Goal: Task Accomplishment & Management: Complete application form

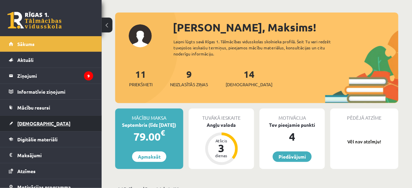
click at [39, 125] on link "[DEMOGRAPHIC_DATA]" at bounding box center [51, 124] width 84 height 16
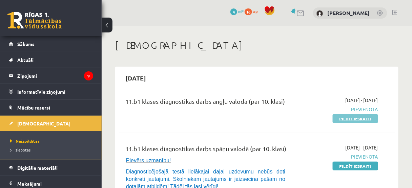
click at [356, 117] on link "Pildīt ieskaiti" at bounding box center [355, 119] width 45 height 9
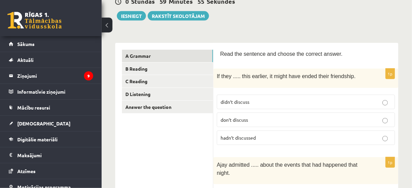
scroll to position [81, 0]
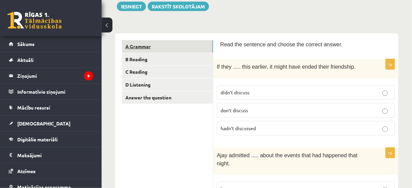
click at [158, 44] on link "A Grammar" at bounding box center [167, 46] width 91 height 13
click at [324, 93] on p "didn’t discuss" at bounding box center [306, 92] width 171 height 7
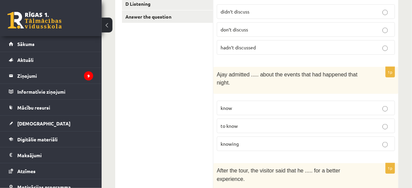
scroll to position [163, 0]
click at [296, 122] on p "to know" at bounding box center [306, 125] width 171 height 7
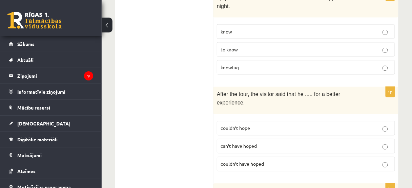
scroll to position [271, 0]
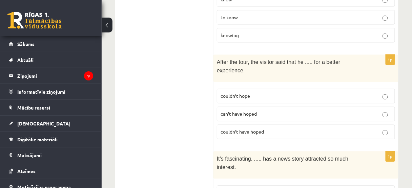
click at [283, 111] on p "can’t have hoped" at bounding box center [306, 114] width 171 height 7
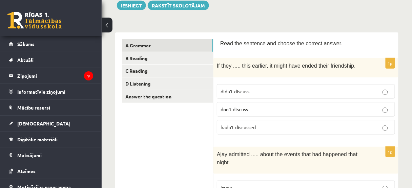
scroll to position [81, 0]
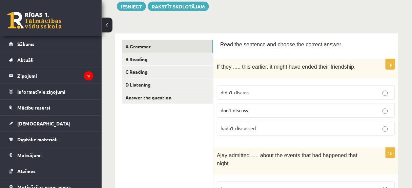
click at [245, 126] on span "hadn’t discussed" at bounding box center [238, 128] width 35 height 6
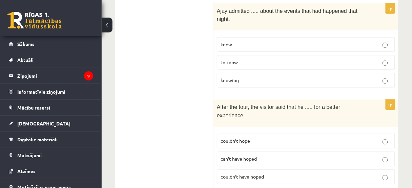
scroll to position [217, 0]
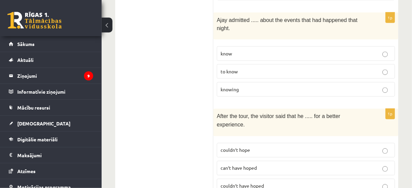
click at [266, 183] on p "couldn’t have hoped" at bounding box center [306, 186] width 171 height 7
click at [275, 82] on label "knowing" at bounding box center [306, 89] width 178 height 15
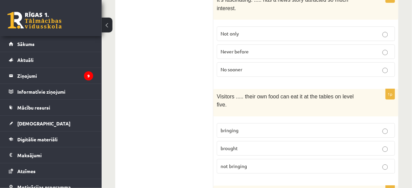
scroll to position [434, 0]
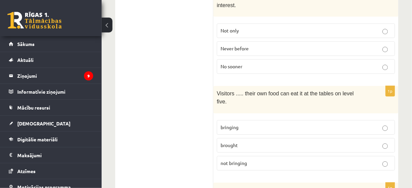
click at [253, 120] on label "bringing" at bounding box center [306, 127] width 178 height 15
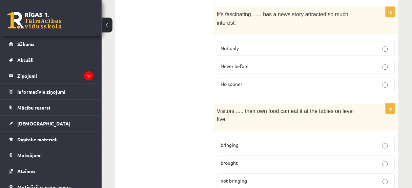
scroll to position [407, 0]
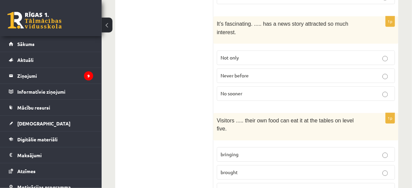
click at [253, 72] on p "Never before" at bounding box center [306, 75] width 171 height 7
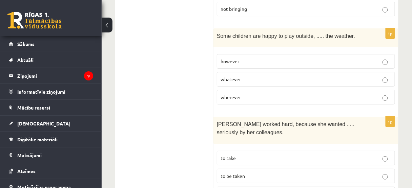
scroll to position [597, 0]
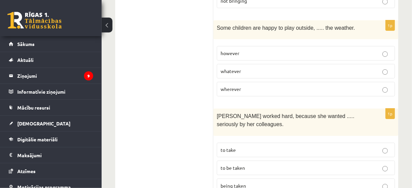
click at [261, 165] on p "to be taken" at bounding box center [306, 168] width 171 height 7
click at [274, 68] on p "whatever" at bounding box center [306, 71] width 171 height 7
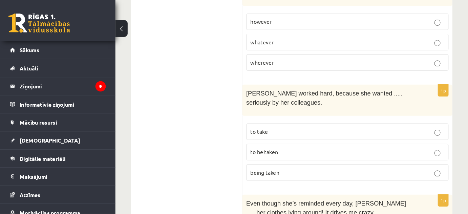
scroll to position [705, 0]
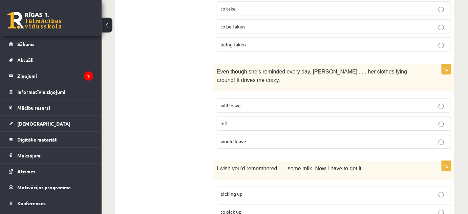
click at [296, 116] on label "left" at bounding box center [334, 123] width 235 height 15
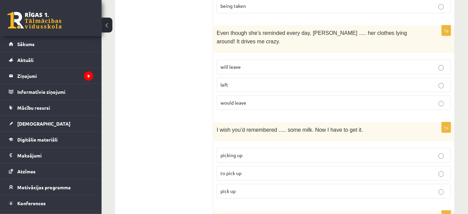
scroll to position [797, 0]
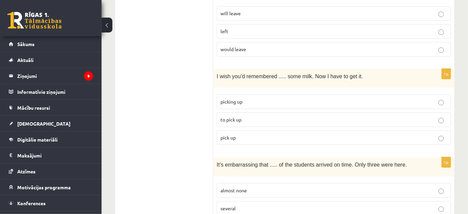
click at [263, 113] on label "to pick up" at bounding box center [334, 120] width 235 height 15
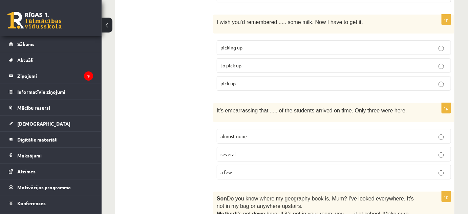
scroll to position [890, 0]
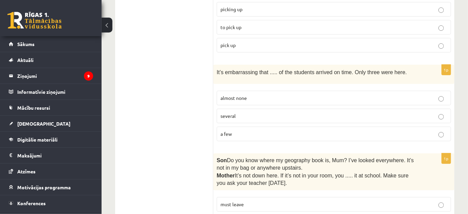
click at [275, 95] on p "almost none" at bounding box center [334, 98] width 227 height 7
click at [262, 113] on p "several" at bounding box center [334, 116] width 227 height 7
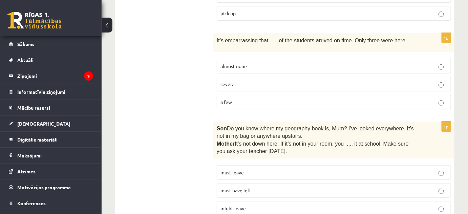
scroll to position [951, 0]
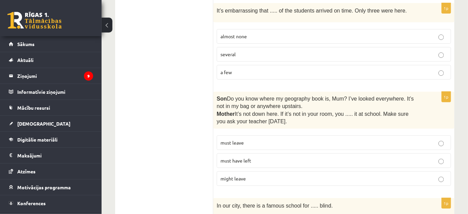
click at [269, 175] on p "might leave" at bounding box center [334, 178] width 227 height 7
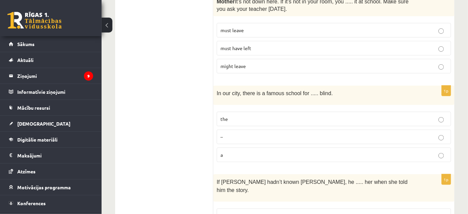
scroll to position [1074, 0]
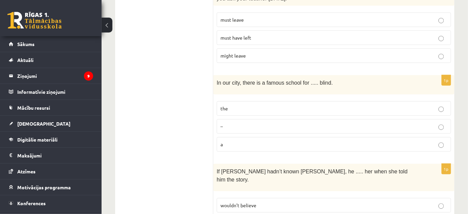
click at [253, 101] on label "the" at bounding box center [334, 108] width 235 height 15
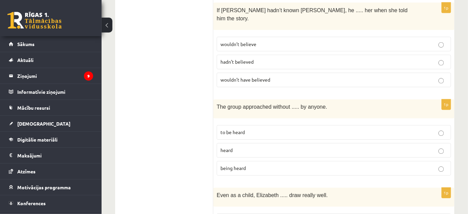
scroll to position [1198, 0]
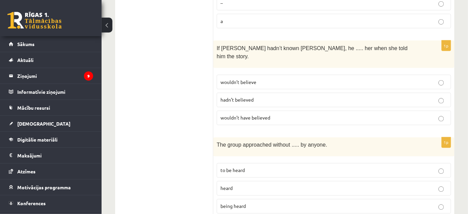
click at [280, 111] on label "wouldn’t have believed" at bounding box center [334, 118] width 235 height 15
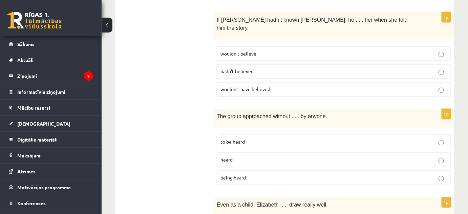
scroll to position [1260, 0]
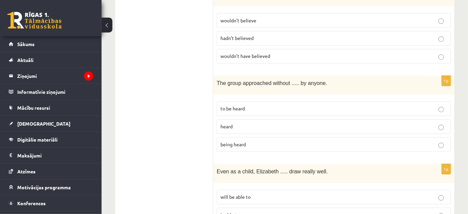
click at [262, 141] on p "being heard" at bounding box center [334, 144] width 227 height 7
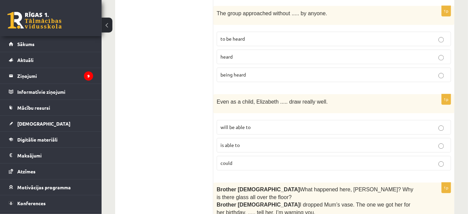
scroll to position [1352, 0]
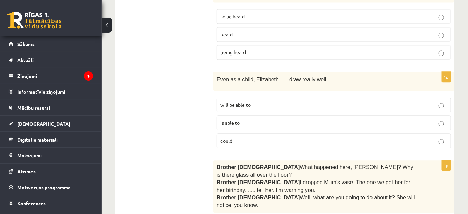
click at [268, 119] on p "is able to" at bounding box center [334, 122] width 227 height 7
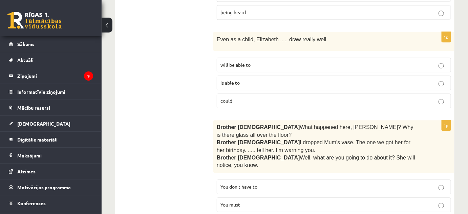
scroll to position [1383, 0]
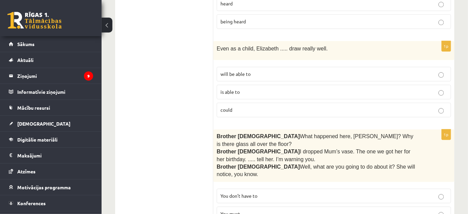
click at [301, 106] on p "could" at bounding box center [334, 109] width 227 height 7
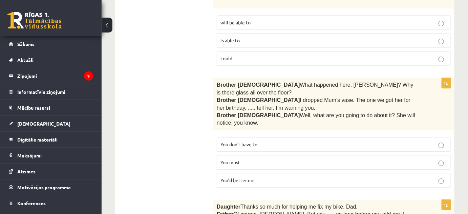
scroll to position [1444, 0]
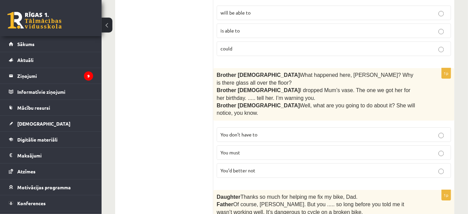
click at [287, 131] on p "You don’t have to" at bounding box center [334, 134] width 227 height 7
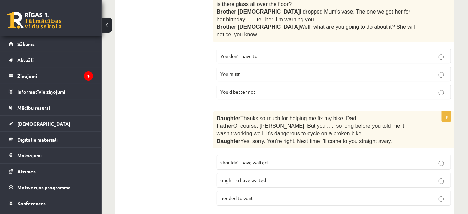
scroll to position [1537, 0]
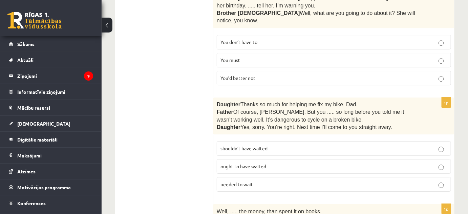
click at [264, 159] on label "ought to have waited" at bounding box center [334, 166] width 235 height 15
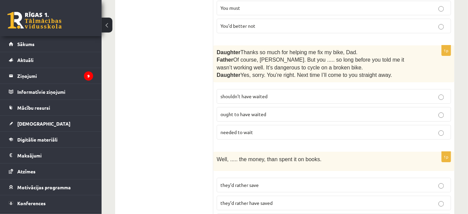
scroll to position [1598, 0]
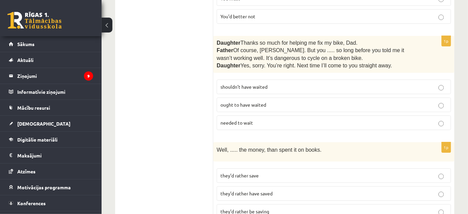
click at [289, 188] on p "they’d rather have saved" at bounding box center [334, 193] width 227 height 7
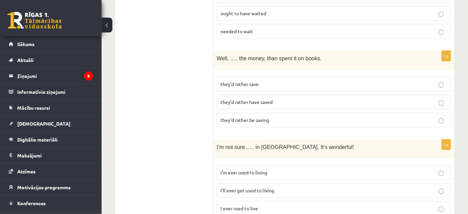
scroll to position [1691, 0]
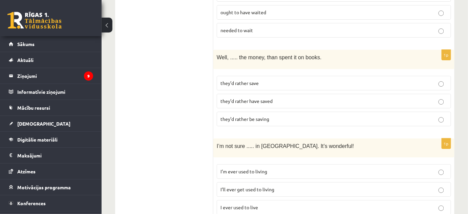
click at [280, 164] on label "I’m ever used to living" at bounding box center [334, 171] width 235 height 15
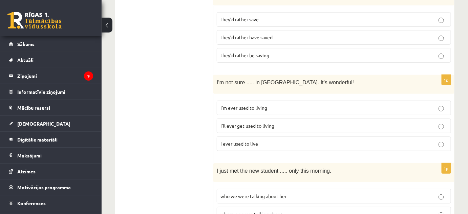
scroll to position [1755, 0]
click at [287, 188] on p "whom we were talking about" at bounding box center [334, 213] width 227 height 7
click at [289, 188] on label "who we were talking about her" at bounding box center [334, 196] width 235 height 15
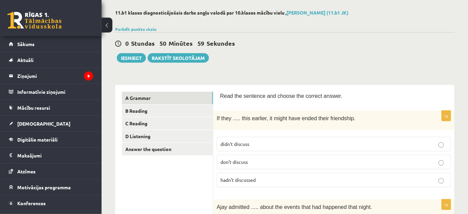
scroll to position [0, 0]
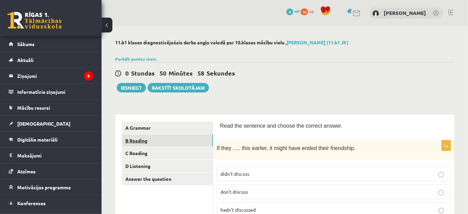
click at [150, 139] on link "B Reading" at bounding box center [167, 141] width 91 height 13
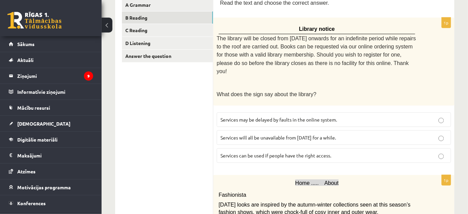
scroll to position [92, 0]
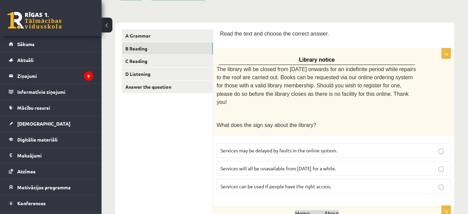
drag, startPoint x: 338, startPoint y: 156, endPoint x: 339, endPoint y: 147, distance: 8.9
click at [336, 165] on span "Services will all be unavailable from Monday for a while." at bounding box center [279, 168] width 116 height 6
click at [340, 143] on label "Services may be delayed by faults in the online system." at bounding box center [334, 150] width 235 height 15
click at [336, 165] on span "Services will all be unavailable from Monday for a while." at bounding box center [279, 168] width 116 height 6
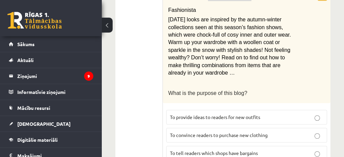
scroll to position [306, 0]
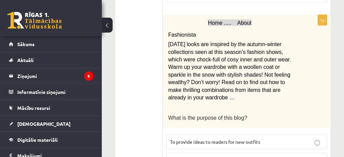
click at [262, 138] on p "To provide ideas to readers for new outfits" at bounding box center [246, 141] width 153 height 7
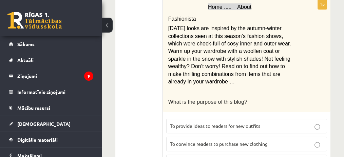
scroll to position [328, 0]
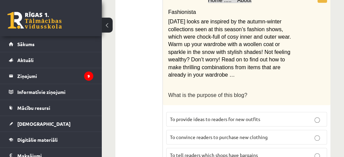
click at [258, 134] on span "To convince readers to purchase new clothing" at bounding box center [219, 137] width 98 height 6
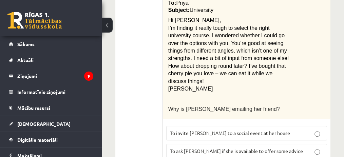
scroll to position [524, 0]
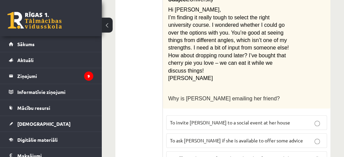
click at [243, 119] on span "To invite Priya to a social event at her house" at bounding box center [230, 122] width 120 height 6
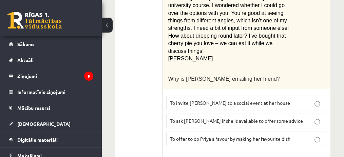
scroll to position [547, 0]
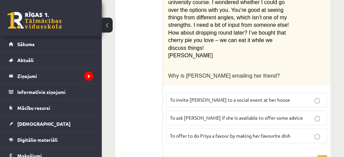
click at [270, 115] on span "To ask Priya if she is available to offer some advice" at bounding box center [236, 118] width 133 height 6
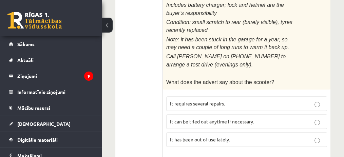
scroll to position [728, 0]
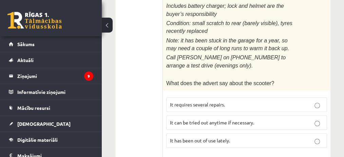
click at [257, 137] on p "It has been out of use lately." at bounding box center [246, 140] width 153 height 7
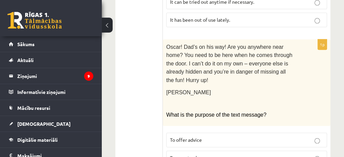
scroll to position [841, 0]
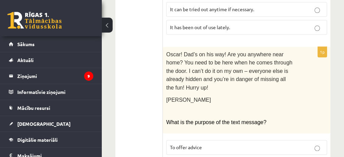
click at [231, 144] on p "To offer advice" at bounding box center [246, 147] width 153 height 7
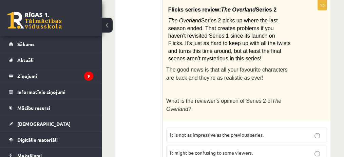
scroll to position [1044, 0]
click at [251, 149] on p "It might be confusing to some viewers." at bounding box center [246, 152] width 153 height 7
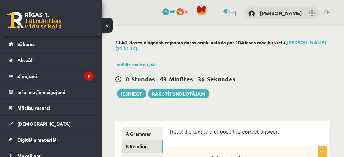
scroll to position [68, 0]
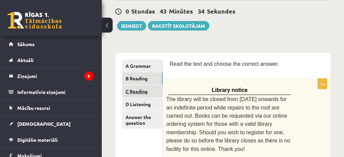
click at [137, 92] on link "C Reading" at bounding box center [142, 91] width 40 height 13
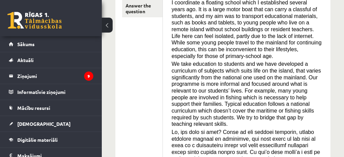
scroll to position [157, 0]
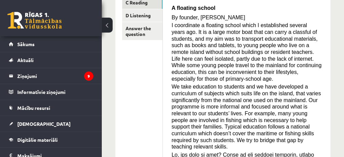
drag, startPoint x: 306, startPoint y: 86, endPoint x: 255, endPoint y: 97, distance: 52.3
click at [256, 97] on span "We take education to students and we have developed a curriculum of subjects wh…" at bounding box center [246, 117] width 149 height 66
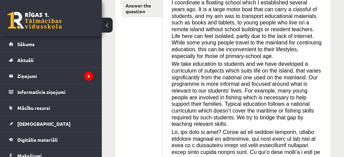
scroll to position [202, 0]
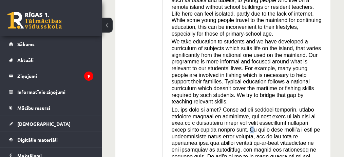
drag, startPoint x: 254, startPoint y: 89, endPoint x: 218, endPoint y: 115, distance: 44.6
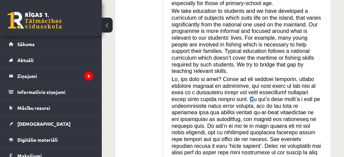
scroll to position [247, 0]
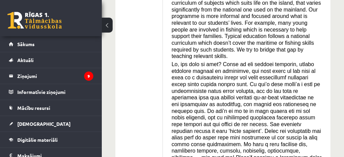
click at [289, 110] on span at bounding box center [247, 130] width 150 height 139
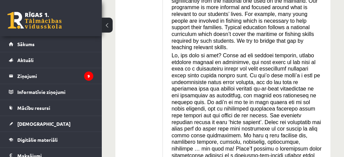
scroll to position [269, 0]
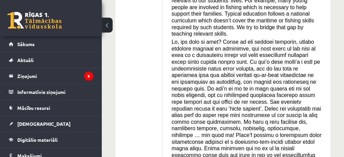
drag, startPoint x: 281, startPoint y: 116, endPoint x: 261, endPoint y: 134, distance: 26.9
click at [261, 134] on span at bounding box center [247, 108] width 150 height 139
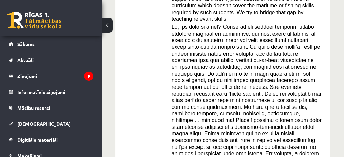
scroll to position [292, 0]
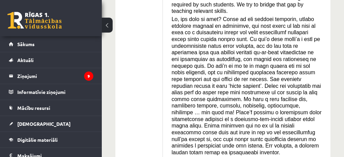
drag, startPoint x: 278, startPoint y: 102, endPoint x: 267, endPoint y: 117, distance: 18.1
click at [267, 117] on span at bounding box center [247, 85] width 150 height 139
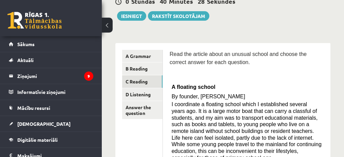
scroll to position [121, 0]
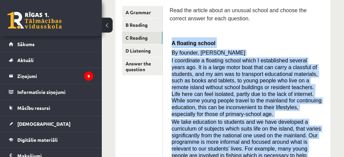
drag, startPoint x: 299, startPoint y: 141, endPoint x: 168, endPoint y: 41, distance: 164.7
copy div "A floating school By founder, Anna Domingo I coordinate a floating school which…"
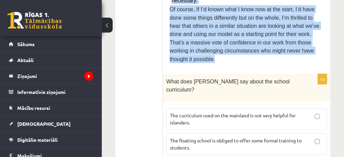
scroll to position [505, 0]
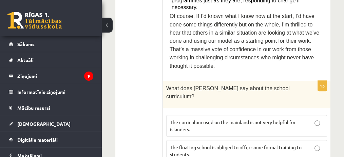
click at [149, 57] on ul "A Grammar B Reading C Reading D Listening Answer the question" at bounding box center [142, 157] width 41 height 1070
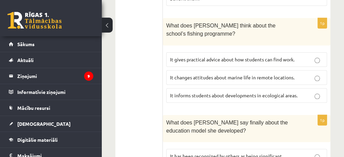
scroll to position [709, 0]
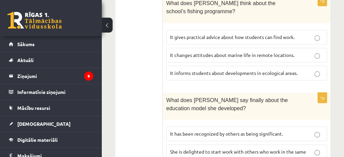
click at [247, 148] on p "She is delighted to start work with others who work in the same way." at bounding box center [246, 155] width 153 height 14
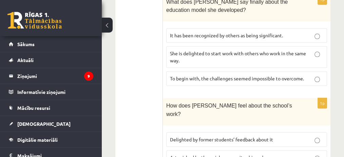
scroll to position [799, 0]
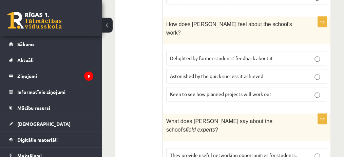
scroll to position [912, 0]
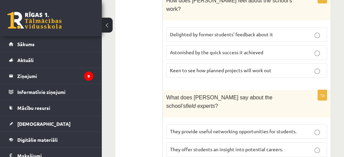
click at [272, 142] on label "They offer students an insight into potential careers." at bounding box center [246, 149] width 161 height 15
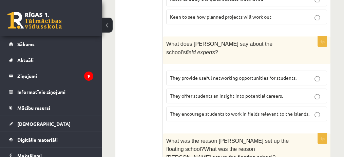
scroll to position [970, 0]
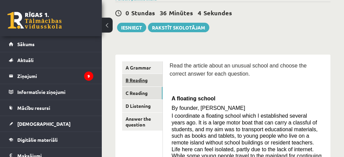
scroll to position [89, 0]
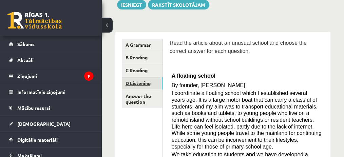
click at [144, 82] on link "D Listening" at bounding box center [142, 83] width 40 height 13
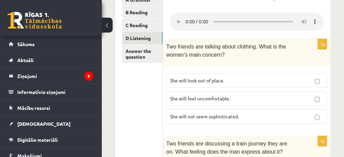
scroll to position [112, 0]
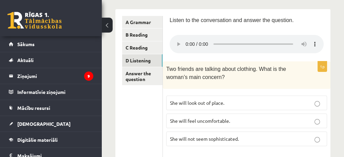
click at [229, 77] on p "Two friends are talking about clothing. What is the woman’s main concern?" at bounding box center [229, 73] width 127 height 17
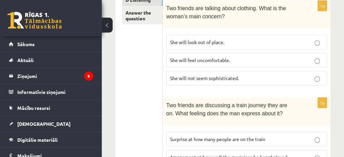
scroll to position [179, 0]
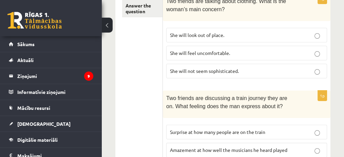
click at [248, 54] on p "She will feel uncomfortable." at bounding box center [246, 52] width 153 height 7
click at [263, 90] on div "Two friends are discussing a train journey they are on. What feeling does the m…" at bounding box center [246, 103] width 167 height 27
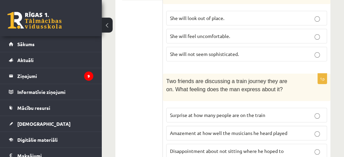
scroll to position [224, 0]
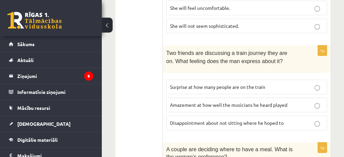
click at [270, 86] on p "Surprise at how many people are on the train" at bounding box center [246, 86] width 153 height 7
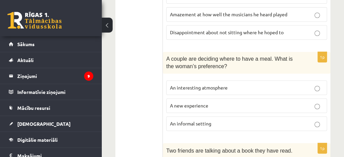
scroll to position [292, 0]
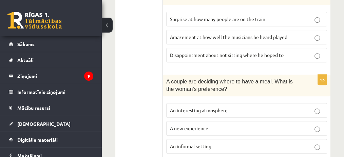
click at [250, 62] on div "1p Two friends are discussing a train journey they are on. What feeling does th…" at bounding box center [246, 23] width 167 height 90
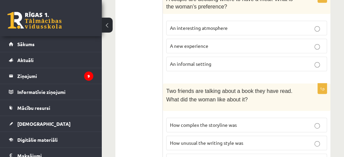
scroll to position [405, 0]
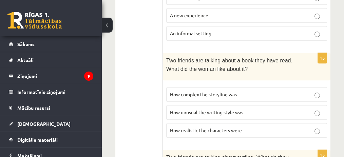
click at [247, 109] on p "How unusual the writing style was" at bounding box center [246, 112] width 153 height 7
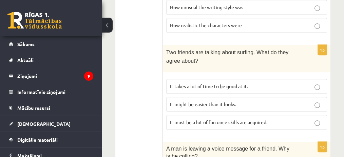
scroll to position [518, 0]
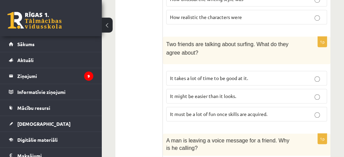
drag, startPoint x: 220, startPoint y: 61, endPoint x: 219, endPoint y: 67, distance: 6.5
click at [220, 67] on fieldset "It takes a lot of time to be good at it. It might be easier than it looks. It m…" at bounding box center [246, 95] width 161 height 56
click at [219, 75] on span "It takes a lot of time to be good at it." at bounding box center [209, 78] width 78 height 6
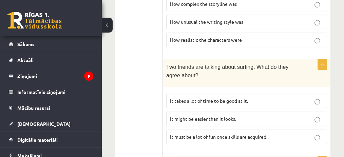
click at [267, 115] on p "It might be easier than it looks." at bounding box center [246, 118] width 153 height 7
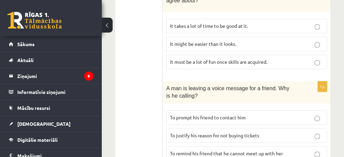
scroll to position [589, 0]
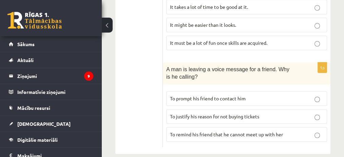
click at [234, 113] on span "To justify his reason for not buying tickets" at bounding box center [214, 116] width 89 height 6
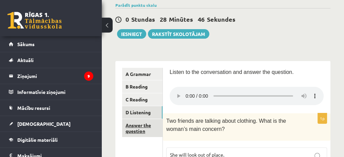
scroll to position [68, 0]
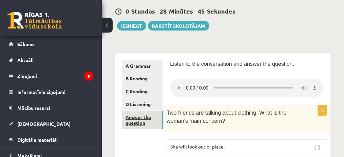
click at [145, 122] on link "Answer the question" at bounding box center [142, 120] width 41 height 18
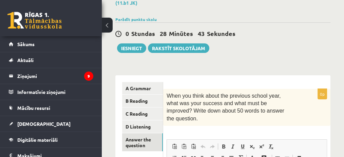
scroll to position [91, 0]
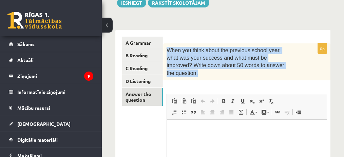
drag, startPoint x: 272, startPoint y: 66, endPoint x: 168, endPoint y: 51, distance: 104.9
click at [168, 51] on p "When you think about the previous school year, what was your success and what m…" at bounding box center [229, 62] width 126 height 31
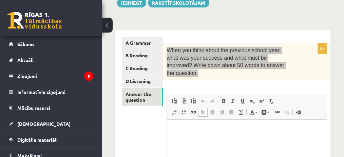
click at [212, 140] on html at bounding box center [247, 130] width 160 height 21
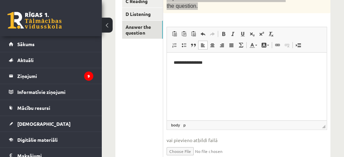
scroll to position [159, 0]
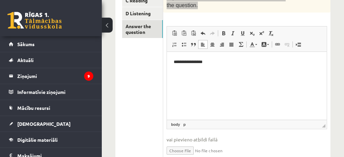
click at [227, 59] on p "**********" at bounding box center [247, 62] width 146 height 7
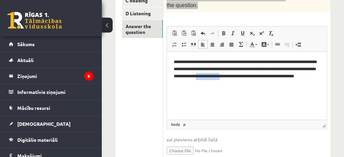
drag, startPoint x: 283, startPoint y: 77, endPoint x: 258, endPoint y: 82, distance: 25.6
click at [252, 77] on p "**********" at bounding box center [247, 73] width 146 height 28
click at [256, 76] on p "**********" at bounding box center [247, 73] width 146 height 28
click at [248, 84] on p "**********" at bounding box center [247, 73] width 146 height 28
drag, startPoint x: 187, startPoint y: 84, endPoint x: 194, endPoint y: 79, distance: 8.6
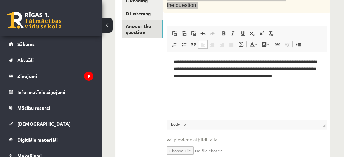
click at [189, 84] on p "**********" at bounding box center [247, 73] width 146 height 28
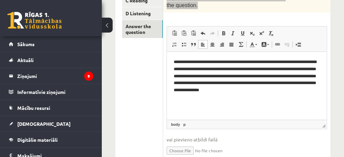
drag, startPoint x: 180, startPoint y: 62, endPoint x: 257, endPoint y: 77, distance: 78.0
click at [186, 63] on p "**********" at bounding box center [247, 76] width 146 height 35
click at [234, 74] on p "**********" at bounding box center [247, 76] width 146 height 35
drag, startPoint x: 181, startPoint y: 63, endPoint x: 250, endPoint y: 74, distance: 70.0
click at [193, 65] on p "**********" at bounding box center [247, 76] width 146 height 35
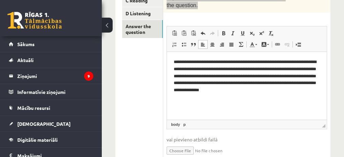
click at [178, 61] on p "**********" at bounding box center [247, 76] width 146 height 35
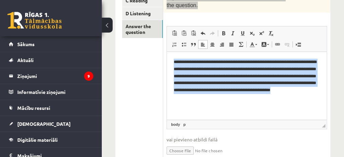
drag, startPoint x: 179, startPoint y: 88, endPoint x: 321, endPoint y: 100, distance: 142.2
click at [167, 57] on html "**********" at bounding box center [247, 80] width 160 height 56
click at [213, 76] on p "**********" at bounding box center [247, 80] width 146 height 42
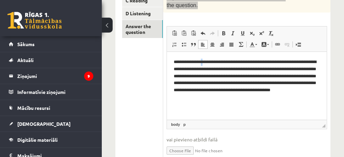
drag, startPoint x: 204, startPoint y: 62, endPoint x: 300, endPoint y: 62, distance: 95.2
click at [212, 62] on p "**********" at bounding box center [247, 80] width 146 height 42
click at [229, 72] on p "**********" at bounding box center [247, 80] width 146 height 42
drag, startPoint x: 204, startPoint y: 61, endPoint x: 221, endPoint y: 65, distance: 17.4
click at [204, 62] on p "**********" at bounding box center [247, 80] width 146 height 42
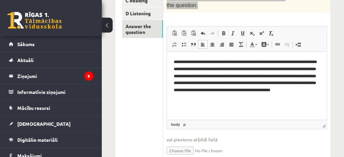
click at [203, 63] on p "**********" at bounding box center [247, 80] width 146 height 42
click at [279, 62] on p "**********" at bounding box center [247, 80] width 146 height 42
drag, startPoint x: 289, startPoint y: 69, endPoint x: 305, endPoint y: 76, distance: 17.4
click at [290, 69] on p "**********" at bounding box center [247, 80] width 146 height 42
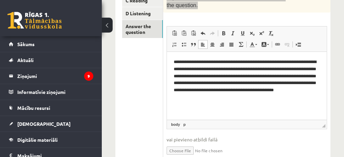
click at [257, 108] on html "**********" at bounding box center [247, 80] width 160 height 56
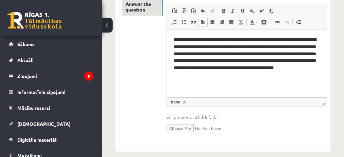
click at [258, 82] on html "**********" at bounding box center [247, 57] width 160 height 56
drag, startPoint x: 173, startPoint y: 87, endPoint x: 190, endPoint y: 90, distance: 18.0
click at [174, 87] on html "**********" at bounding box center [247, 62] width 160 height 67
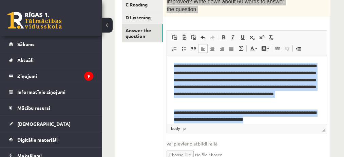
drag, startPoint x: 283, startPoint y: 122, endPoint x: 335, endPoint y: 68, distance: 75.3
click at [167, 56] on html "**********" at bounding box center [247, 93] width 160 height 74
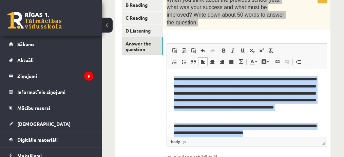
copy body "**********"
click at [229, 106] on p "**********" at bounding box center [245, 97] width 143 height 42
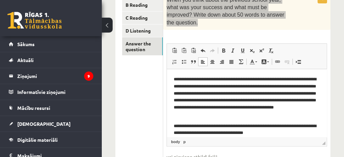
drag, startPoint x: 235, startPoint y: 80, endPoint x: 251, endPoint y: 83, distance: 16.3
click at [238, 80] on p "**********" at bounding box center [245, 97] width 143 height 42
click at [206, 78] on p "**********" at bounding box center [245, 97] width 143 height 42
click at [206, 80] on p "**********" at bounding box center [245, 97] width 143 height 42
click at [242, 85] on p "**********" at bounding box center [245, 97] width 143 height 42
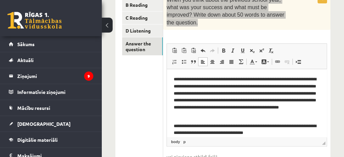
click at [258, 86] on p "**********" at bounding box center [245, 97] width 143 height 42
click at [293, 85] on p "**********" at bounding box center [245, 97] width 143 height 42
click at [242, 86] on p "**********" at bounding box center [245, 97] width 143 height 42
copy p "*"
click at [293, 87] on p "**********" at bounding box center [245, 97] width 143 height 42
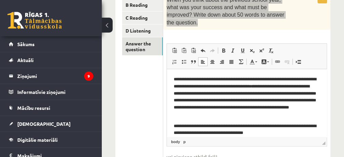
drag, startPoint x: 199, startPoint y: 101, endPoint x: 217, endPoint y: 104, distance: 18.2
click at [199, 101] on p "**********" at bounding box center [245, 97] width 143 height 42
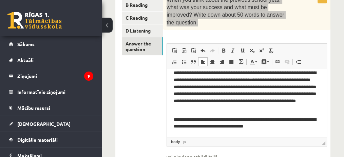
scroll to position [0, 0]
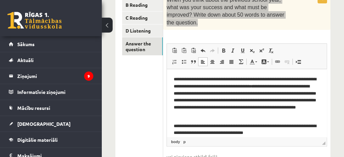
click at [279, 80] on p "**********" at bounding box center [245, 97] width 143 height 42
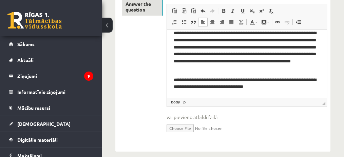
scroll to position [90, 0]
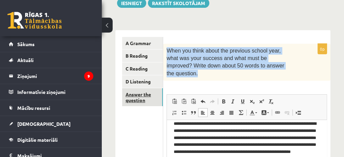
click at [142, 96] on link "Answer the question" at bounding box center [142, 97] width 41 height 18
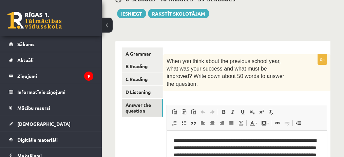
scroll to position [45, 0]
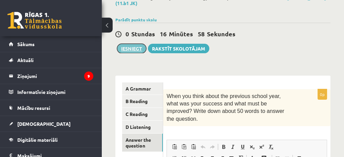
click at [132, 50] on button "Iesniegt" at bounding box center [131, 48] width 29 height 9
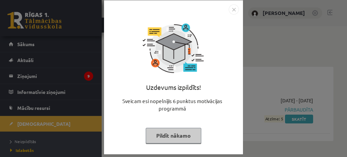
scroll to position [10, 0]
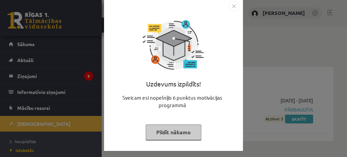
click at [230, 6] on img "Close" at bounding box center [234, 6] width 10 height 10
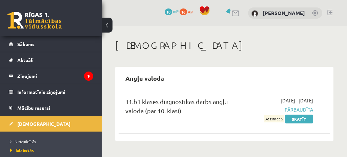
click at [278, 119] on span "Atzīme: 5" at bounding box center [274, 118] width 20 height 7
click at [299, 118] on link "Skatīt" at bounding box center [299, 119] width 28 height 9
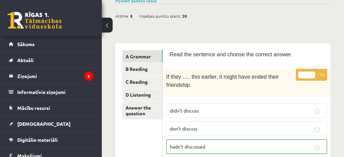
scroll to position [68, 0]
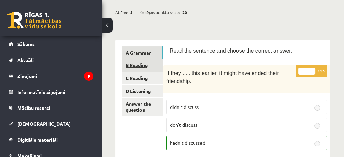
click at [152, 68] on link "B Reading" at bounding box center [142, 65] width 40 height 13
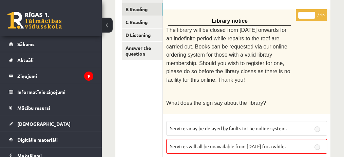
scroll to position [107, 0]
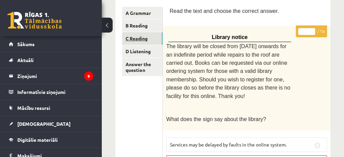
click at [139, 40] on link "C Reading" at bounding box center [142, 38] width 40 height 13
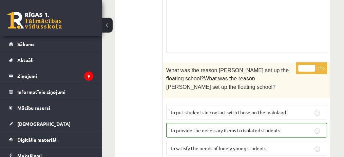
scroll to position [1425, 0]
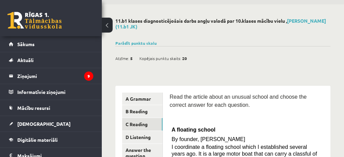
scroll to position [113, 0]
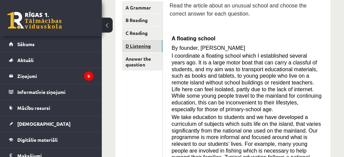
click at [142, 49] on link "D Listening" at bounding box center [142, 46] width 40 height 13
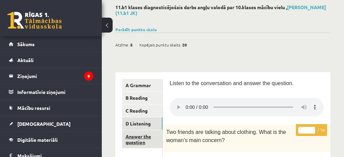
scroll to position [90, 0]
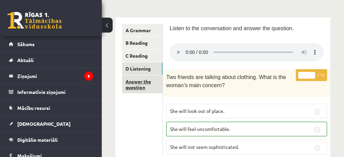
click at [138, 86] on link "Answer the question" at bounding box center [142, 84] width 40 height 18
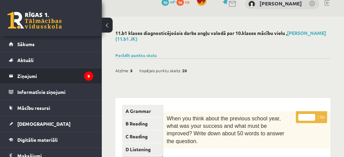
scroll to position [0, 0]
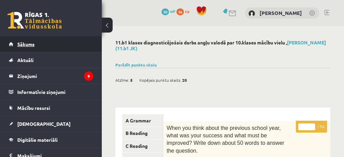
click at [35, 49] on link "Sākums" at bounding box center [51, 44] width 84 height 16
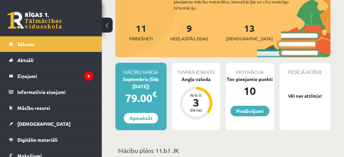
scroll to position [90, 0]
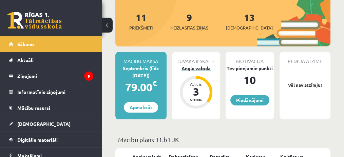
click at [202, 65] on div "Angļu valoda" at bounding box center [196, 68] width 48 height 7
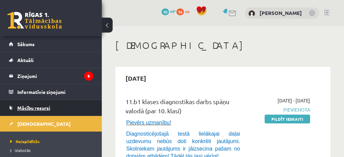
scroll to position [45, 0]
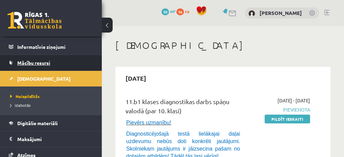
click at [50, 63] on span "Mācību resursi" at bounding box center [33, 63] width 33 height 6
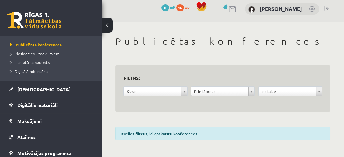
scroll to position [114, 0]
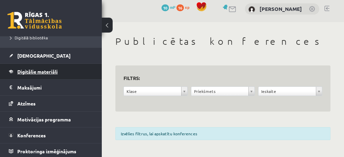
click at [47, 72] on span "Digitālie materiāli" at bounding box center [37, 71] width 40 height 6
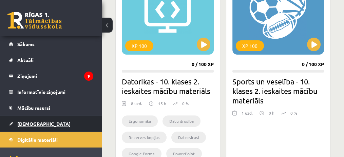
click at [35, 121] on span "[DEMOGRAPHIC_DATA]" at bounding box center [43, 124] width 53 height 6
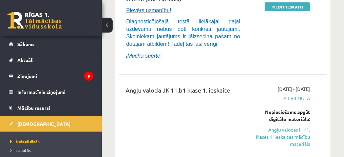
scroll to position [136, 0]
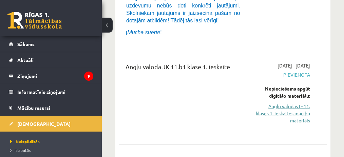
click at [298, 112] on link "Angļu valodas I - 11. klases 1. ieskaites mācību materiāls" at bounding box center [282, 113] width 55 height 21
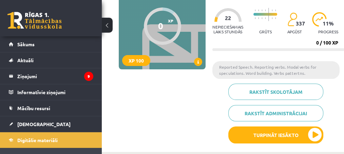
scroll to position [45, 0]
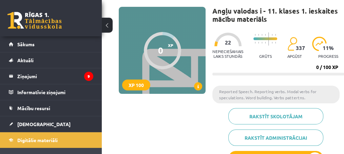
click at [227, 40] on span "22" at bounding box center [228, 42] width 6 height 6
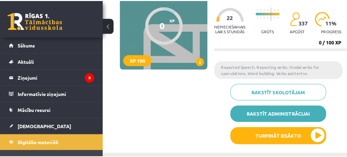
scroll to position [90, 0]
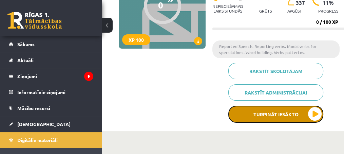
click at [296, 118] on button "Turpināt iesākto" at bounding box center [275, 113] width 95 height 17
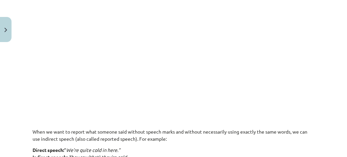
scroll to position [340, 0]
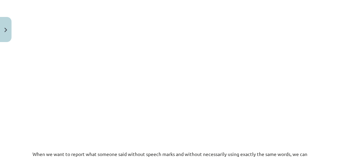
click at [289, 79] on p at bounding box center [174, 59] width 282 height 130
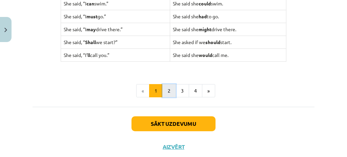
click at [163, 84] on button "2" at bounding box center [169, 91] width 14 height 14
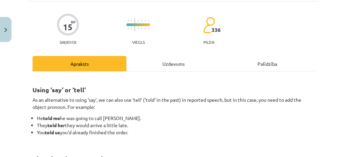
scroll to position [0, 0]
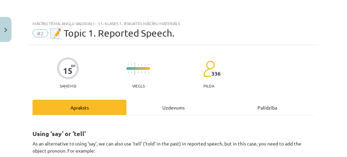
click at [173, 104] on div "Uzdevums" at bounding box center [173, 107] width 94 height 15
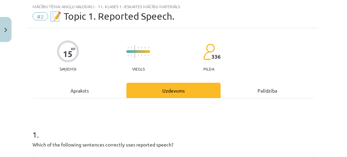
click at [94, 87] on div "Apraksts" at bounding box center [80, 90] width 94 height 15
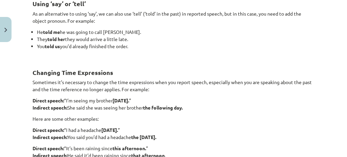
scroll to position [263, 0]
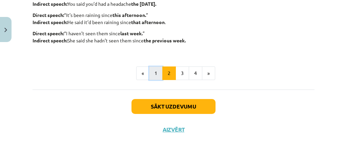
click at [153, 70] on button "1" at bounding box center [156, 73] width 14 height 14
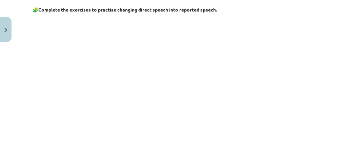
scroll to position [316, 0]
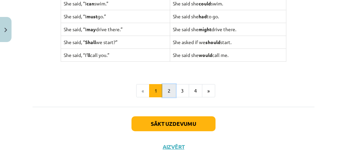
click at [172, 84] on button "2" at bounding box center [169, 91] width 14 height 14
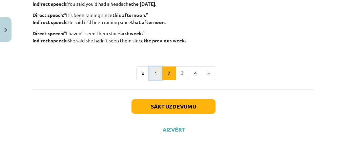
click at [158, 71] on button "1" at bounding box center [156, 73] width 14 height 14
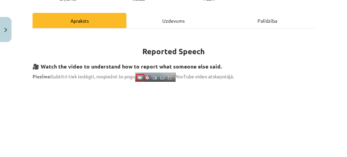
scroll to position [76, 0]
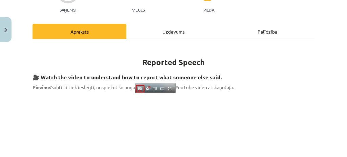
click at [181, 27] on div "Uzdevums" at bounding box center [173, 31] width 94 height 15
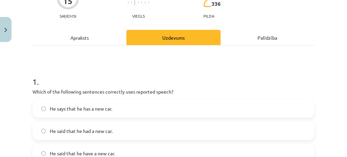
scroll to position [113, 0]
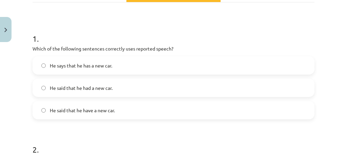
click at [105, 89] on span "He said that he had a new car." at bounding box center [81, 87] width 63 height 7
click at [141, 44] on div "1 . Which of the following sentences correctly uses reported speech? He says th…" at bounding box center [174, 70] width 282 height 97
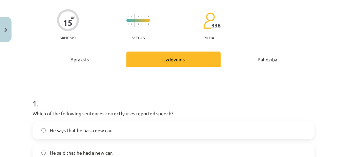
scroll to position [22, 0]
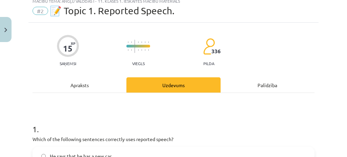
click at [103, 86] on div "Apraksts" at bounding box center [80, 84] width 94 height 15
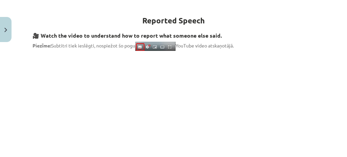
scroll to position [153, 0]
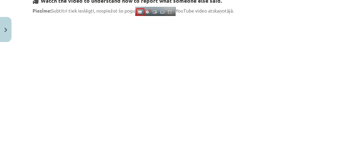
click at [150, 12] on img at bounding box center [155, 11] width 40 height 9
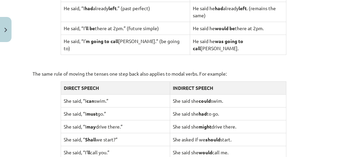
scroll to position [763, 0]
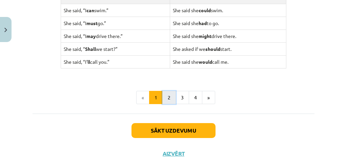
click at [166, 91] on button "2" at bounding box center [169, 98] width 14 height 14
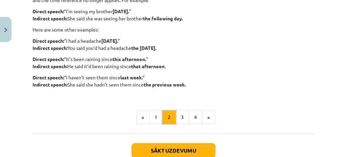
scroll to position [226, 0]
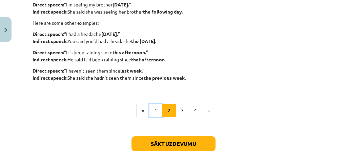
click at [157, 107] on button "1" at bounding box center [156, 111] width 14 height 14
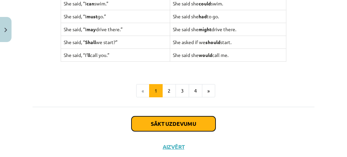
click at [188, 116] on button "Sākt uzdevumu" at bounding box center [174, 123] width 84 height 15
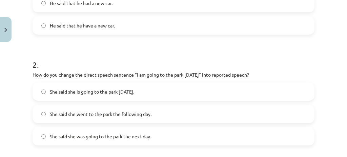
scroll to position [220, 0]
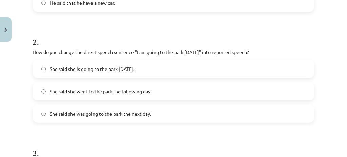
click at [166, 71] on label "She said she is going to the park [DATE]." at bounding box center [173, 68] width 281 height 17
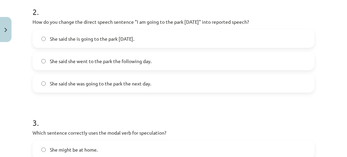
scroll to position [243, 0]
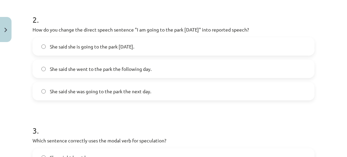
click at [169, 72] on label "She said she went to the park the following day." at bounding box center [173, 68] width 281 height 17
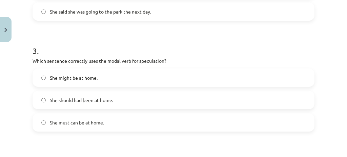
scroll to position [333, 0]
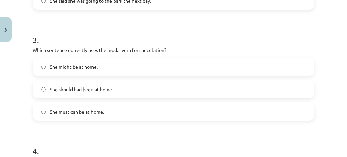
click at [125, 89] on label "She should had been at home." at bounding box center [173, 89] width 281 height 17
click at [133, 65] on label "She might be at home." at bounding box center [173, 66] width 281 height 17
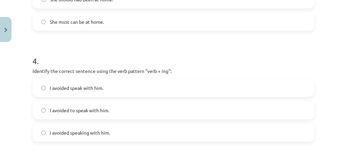
scroll to position [446, 0]
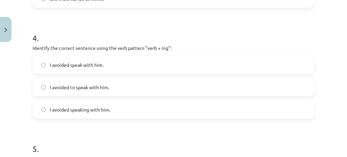
click at [116, 110] on label "I avoided speaking with him." at bounding box center [173, 109] width 281 height 17
click at [122, 87] on label "I avoided to speak with him." at bounding box center [173, 87] width 281 height 17
click at [115, 113] on label "I avoided speaking with him." at bounding box center [173, 109] width 281 height 17
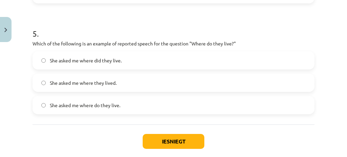
scroll to position [597, 0]
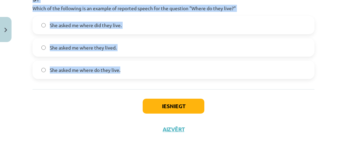
drag, startPoint x: 22, startPoint y: 45, endPoint x: 232, endPoint y: 70, distance: 210.9
click at [232, 70] on div "Mācību tēma: Angļu valodas i - 11. klases 1. ieskaites mācību materiāls #2 📝 To…" at bounding box center [173, 78] width 347 height 157
copy form "1 . Which of the following sentences correctly uses reported speech? He says th…"
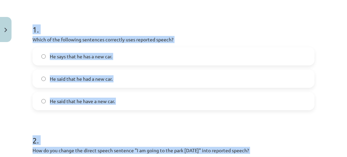
click at [11, 83] on div "Mācību tēma: Angļu valodas i - 11. klases 1. ieskaites mācību materiāls #2 📝 To…" at bounding box center [173, 78] width 347 height 157
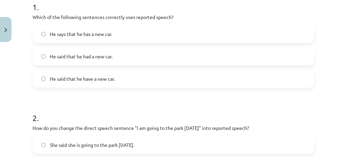
scroll to position [235, 0]
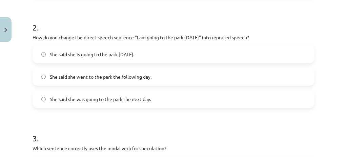
click at [135, 94] on label "She said she was going to the park the next day." at bounding box center [173, 98] width 281 height 17
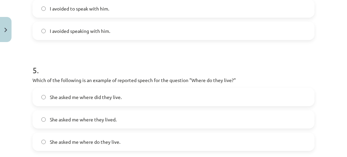
scroll to position [551, 0]
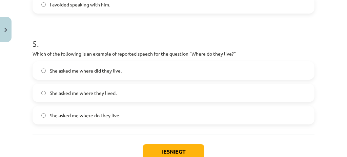
click at [132, 95] on label "She asked me where they lived." at bounding box center [173, 92] width 281 height 17
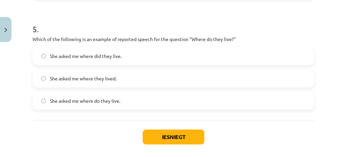
scroll to position [597, 0]
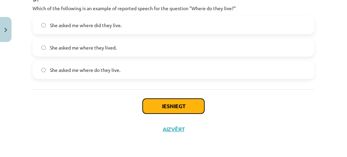
click at [182, 105] on button "Iesniegt" at bounding box center [174, 106] width 62 height 15
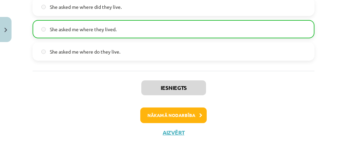
scroll to position [618, 0]
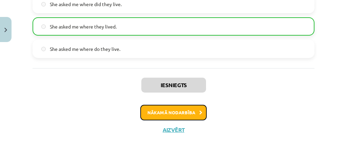
click at [194, 112] on button "Nākamā nodarbība" at bounding box center [173, 113] width 66 height 16
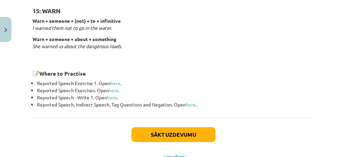
scroll to position [1151, 0]
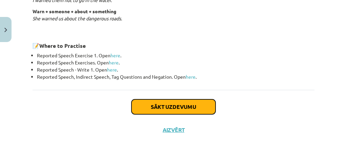
click at [149, 103] on button "Sākt uzdevumu" at bounding box center [174, 106] width 84 height 15
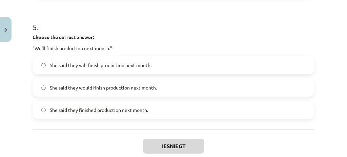
scroll to position [652, 0]
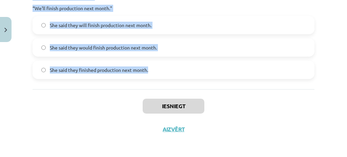
drag, startPoint x: 21, startPoint y: 61, endPoint x: 193, endPoint y: 72, distance: 172.2
click at [193, 72] on div "Mācību tēma: Angļu valodas i - 11. klases 1. ieskaites mācību materiāls #3 📝 To…" at bounding box center [173, 78] width 347 height 157
copy form "1 . Choose the correct answer: "I'm ready for the meeting." He said he was read…"
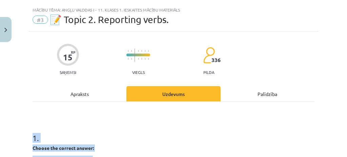
scroll to position [0, 0]
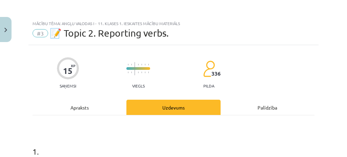
click at [110, 102] on div "Apraksts" at bounding box center [80, 107] width 94 height 15
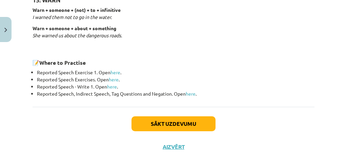
scroll to position [1151, 0]
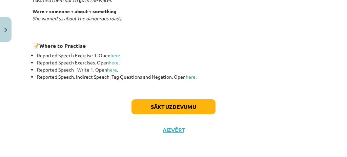
drag, startPoint x: 38, startPoint y: 50, endPoint x: 239, endPoint y: 76, distance: 202.7
copy div "Reporting verbs 1: SAY say + (that) + clause She said (that) she had already ea…"
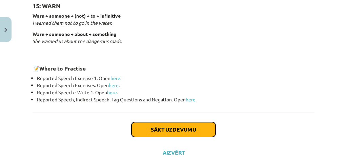
click at [184, 124] on button "Sākt uzdevumu" at bounding box center [174, 129] width 84 height 15
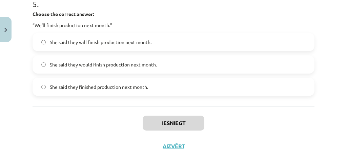
scroll to position [652, 0]
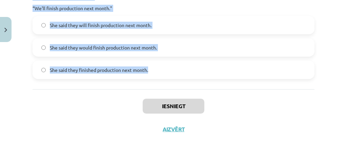
drag, startPoint x: 28, startPoint y: 130, endPoint x: 164, endPoint y: 74, distance: 146.5
copy form "1 . Choose the correct answer: "I'm ready for the meeting." He said he was read…"
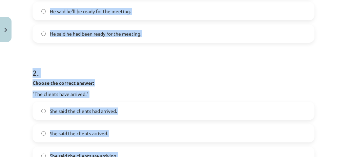
click at [0, 102] on div "Mācību tēma: Angļu valodas i - 11. klases 1. ieskaites mācību materiāls #3 📝 To…" at bounding box center [173, 78] width 347 height 157
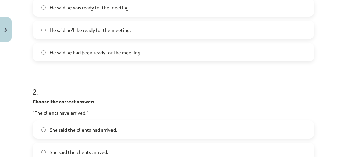
scroll to position [155, 0]
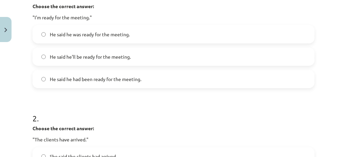
click at [106, 38] on label "He said he was ready for the meeting." at bounding box center [173, 34] width 281 height 17
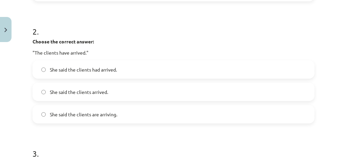
scroll to position [246, 0]
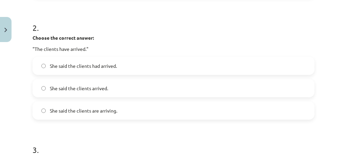
click at [114, 66] on span "She said the clients had arrived." at bounding box center [83, 65] width 67 height 7
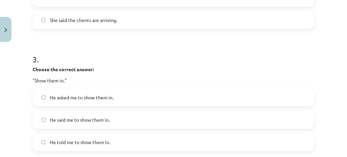
scroll to position [359, 0]
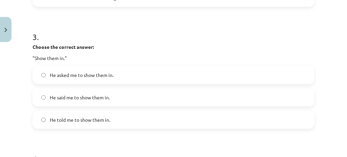
click at [118, 123] on label "He told me to show them in." at bounding box center [173, 119] width 281 height 17
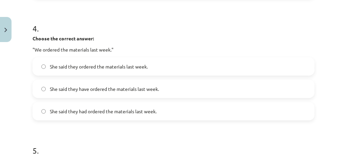
scroll to position [517, 0]
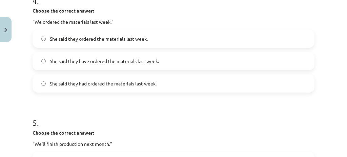
click at [91, 88] on label "She said they had ordered the materials last week." at bounding box center [173, 83] width 281 height 17
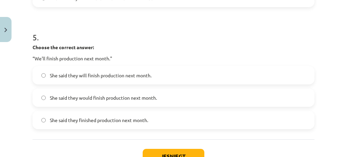
scroll to position [630, 0]
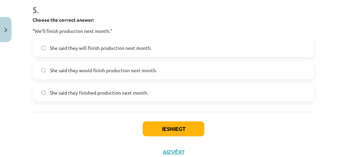
click at [147, 71] on span "She said they would finish production next month." at bounding box center [103, 70] width 107 height 7
click at [180, 132] on button "Iesniegt" at bounding box center [174, 128] width 62 height 15
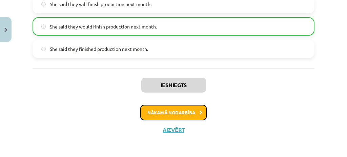
click at [187, 108] on button "Nākamā nodarbība" at bounding box center [173, 113] width 66 height 16
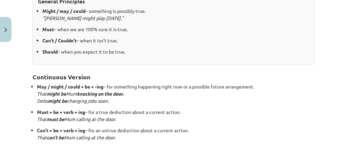
scroll to position [266, 0]
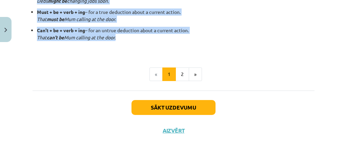
drag, startPoint x: 130, startPoint y: 58, endPoint x: 268, endPoint y: 38, distance: 139.0
copy div "Modal verbs for speculation General Principles Might / may / could – something …"
click at [178, 110] on button "Sākt uzdevumu" at bounding box center [174, 107] width 84 height 15
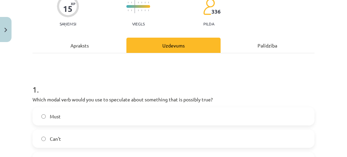
click at [11, 88] on div "Mācību tēma: Angļu valodas i - 11. klases 1. ieskaites mācību materiāls #4 📝 To…" at bounding box center [173, 78] width 347 height 157
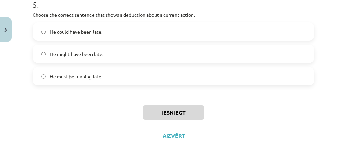
scroll to position [597, 0]
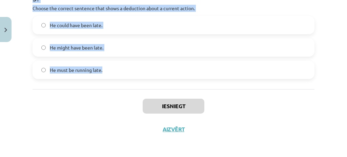
drag, startPoint x: 98, startPoint y: 140, endPoint x: 143, endPoint y: 72, distance: 81.1
click at [143, 72] on div "Mācību tēma: Angļu valodas i - 11. klases 1. ieskaites mācību materiāls #4 📝 To…" at bounding box center [173, 78] width 347 height 157
copy form "1 . Which modal verb would you use to speculate about something that is possibl…"
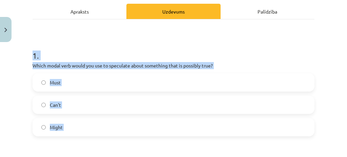
scroll to position [77, 0]
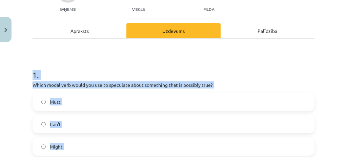
click at [0, 111] on div "Mācību tēma: Angļu valodas i - 11. klases 1. ieskaites mācību materiāls #4 📝 To…" at bounding box center [173, 78] width 347 height 157
click at [14, 134] on div "Mācību tēma: Angļu valodas i - 11. klases 1. ieskaites mācību materiāls #4 📝 To…" at bounding box center [173, 78] width 347 height 157
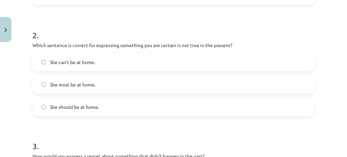
scroll to position [235, 0]
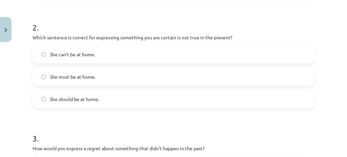
click at [106, 56] on label "She can't be at home." at bounding box center [173, 54] width 281 height 17
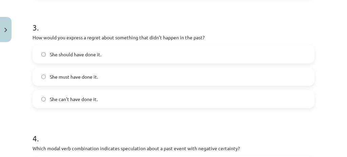
scroll to position [348, 0]
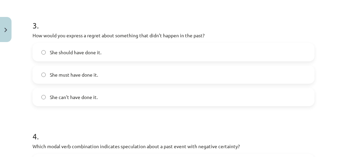
click at [125, 47] on label "She should have done it." at bounding box center [173, 52] width 281 height 17
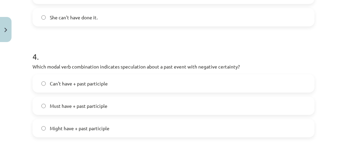
scroll to position [438, 0]
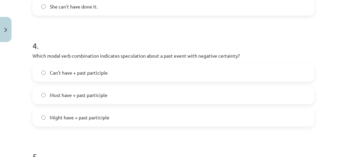
click at [126, 71] on label "Can't have + past participle" at bounding box center [173, 72] width 281 height 17
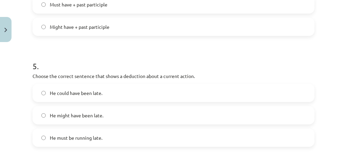
scroll to position [574, 0]
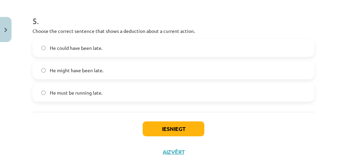
click at [99, 96] on label "He must be running late." at bounding box center [173, 92] width 281 height 17
click at [183, 124] on button "Iesniegt" at bounding box center [174, 128] width 62 height 15
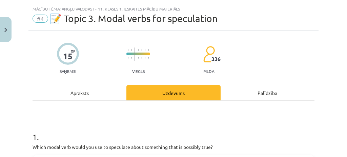
scroll to position [0, 0]
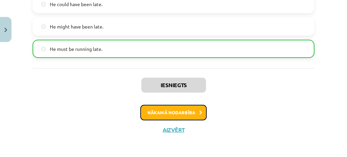
click at [191, 115] on button "Nākamā nodarbība" at bounding box center [173, 113] width 66 height 16
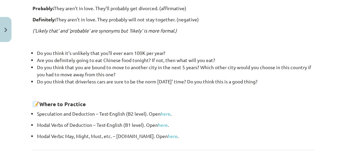
scroll to position [310, 0]
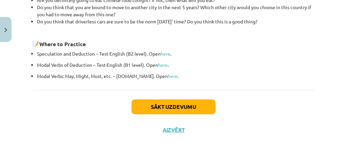
drag, startPoint x: 145, startPoint y: 69, endPoint x: 273, endPoint y: 73, distance: 128.5
copy div "Adjectives and adverbs of speculation Bound to: They aren’t in love. They’re bo…"
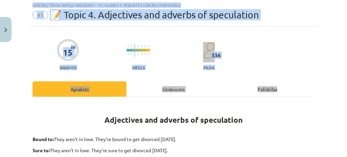
scroll to position [0, 0]
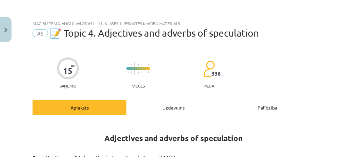
drag, startPoint x: 199, startPoint y: 114, endPoint x: 196, endPoint y: 110, distance: 4.1
click at [199, 113] on div "Uzdevums" at bounding box center [173, 107] width 94 height 15
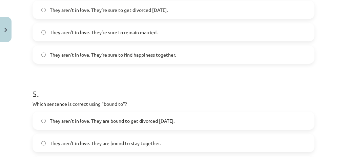
scroll to position [608, 0]
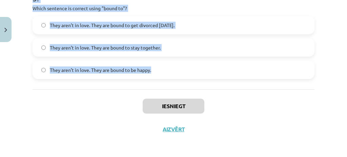
drag, startPoint x: 53, startPoint y: 62, endPoint x: 164, endPoint y: 68, distance: 112.0
click at [164, 68] on div "Mācību tēma: Angļu valodas i - 11. klases 1. ieskaites mācību materiāls #5 📝 To…" at bounding box center [173, 78] width 347 height 157
copy form "1 . Choose the correct sentence using "probably" in an affirmative context: The…"
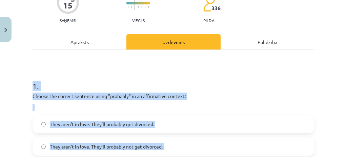
click at [0, 86] on div "Mācību tēma: Angļu valodas i - 11. klases 1. ieskaites mācību materiāls #5 📝 To…" at bounding box center [173, 78] width 347 height 157
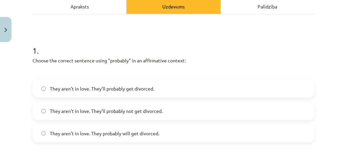
scroll to position [133, 0]
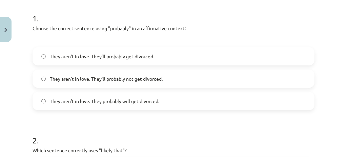
click at [157, 54] on label "They aren’t in love. They’ll probably get divorced." at bounding box center [173, 56] width 281 height 17
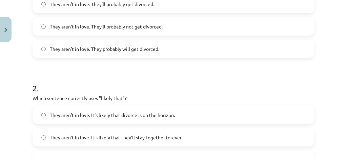
scroll to position [223, 0]
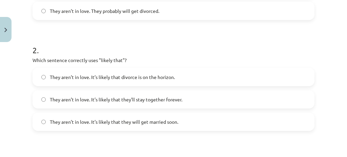
click at [169, 79] on span "They aren’t in love. It’s likely that divorce is on the horizon." at bounding box center [112, 77] width 125 height 7
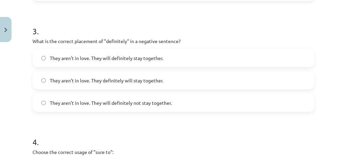
scroll to position [382, 0]
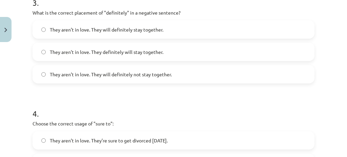
click at [163, 71] on span "They aren’t in love. They will definitely not stay together." at bounding box center [111, 74] width 122 height 7
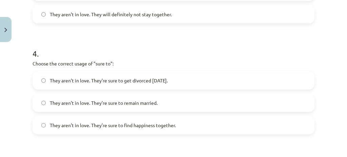
scroll to position [472, 0]
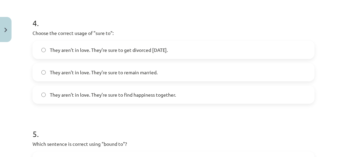
click at [168, 48] on span "They aren’t in love. They’re sure to get divorced within six months." at bounding box center [109, 49] width 118 height 7
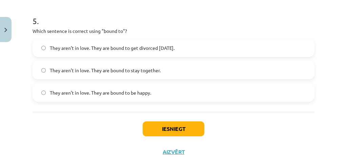
drag, startPoint x: 166, startPoint y: 50, endPoint x: 168, endPoint y: 83, distance: 33.0
click at [166, 51] on label "They aren’t in love. They are bound to get divorced within six months." at bounding box center [173, 47] width 281 height 17
click at [185, 127] on button "Iesniegt" at bounding box center [174, 128] width 62 height 15
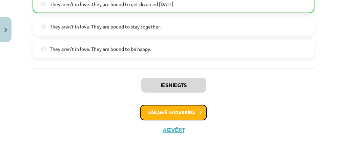
click at [198, 116] on button "Nākamā nodarbība" at bounding box center [173, 113] width 66 height 16
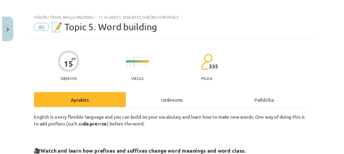
scroll to position [0, 0]
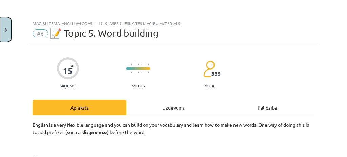
click at [0, 28] on button "Close" at bounding box center [6, 29] width 12 height 25
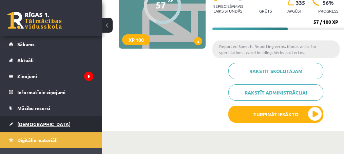
click at [29, 126] on link "[DEMOGRAPHIC_DATA]" at bounding box center [51, 124] width 84 height 16
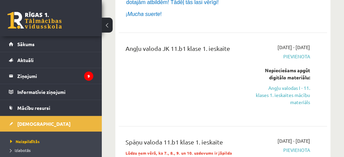
scroll to position [181, 0]
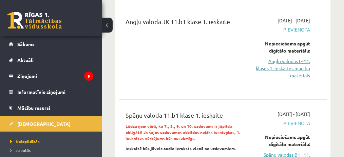
click at [299, 72] on link "Angļu valodas I - 11. klases 1. ieskaites mācību materiāls" at bounding box center [282, 68] width 55 height 21
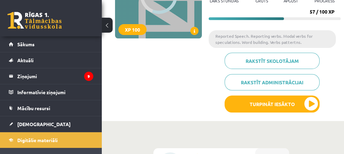
scroll to position [68, 5]
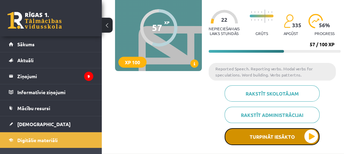
click at [291, 140] on button "Turpināt iesākto" at bounding box center [271, 136] width 95 height 17
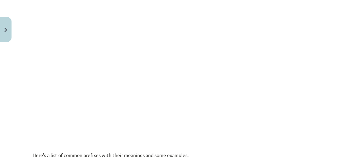
scroll to position [500, 0]
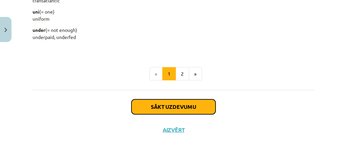
click at [153, 106] on button "Sākt uzdevumu" at bounding box center [174, 106] width 84 height 15
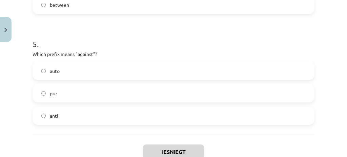
scroll to position [608, 0]
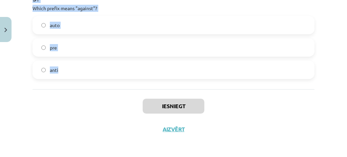
drag, startPoint x: 28, startPoint y: 61, endPoint x: 132, endPoint y: 81, distance: 106.2
click at [132, 80] on div "Mācību tēma: Angļu valodas i - 11. klases 1. ieskaites mācību materiāls #6 📝 To…" at bounding box center [173, 78] width 347 height 157
copy form "1 . What does the prefix "sub-" mean? under across above 2 . Which of the follo…"
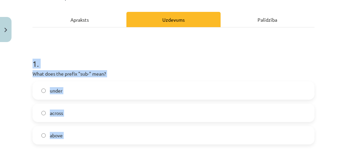
scroll to position [0, 0]
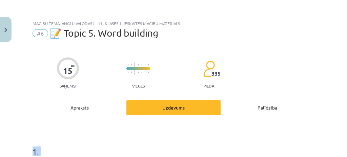
click at [0, 118] on div "Mācību tēma: Angļu valodas i - 11. klases 1. ieskaites mācību materiāls #6 📝 To…" at bounding box center [173, 78] width 347 height 157
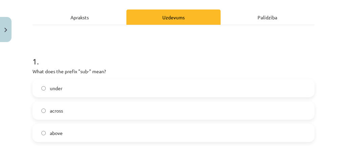
click at [61, 88] on span "under" at bounding box center [56, 88] width 13 height 7
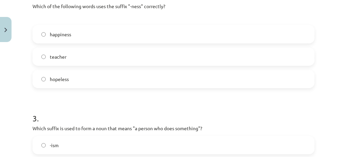
scroll to position [248, 0]
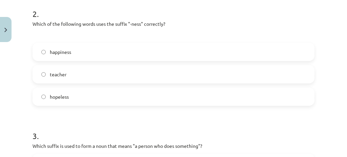
click at [79, 51] on label "happiness" at bounding box center [173, 51] width 281 height 17
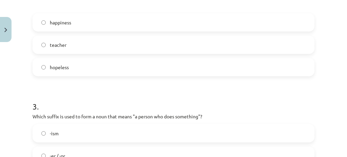
scroll to position [339, 0]
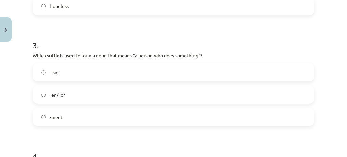
drag, startPoint x: 112, startPoint y: 94, endPoint x: 190, endPoint y: 20, distance: 108.1
click at [116, 91] on label "-er / -or" at bounding box center [173, 94] width 281 height 17
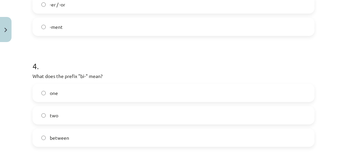
click at [109, 115] on label "two" at bounding box center [173, 115] width 281 height 17
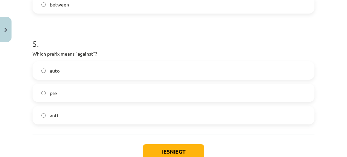
scroll to position [608, 0]
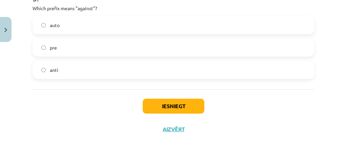
click at [79, 68] on label "anti" at bounding box center [173, 69] width 281 height 17
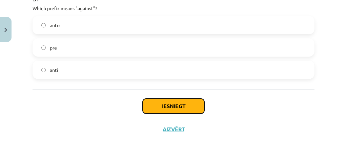
click at [178, 105] on button "Iesniegt" at bounding box center [174, 106] width 62 height 15
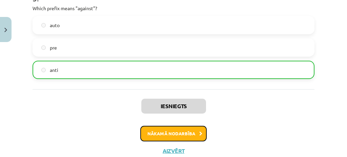
click at [187, 131] on button "Nākamā nodarbība" at bounding box center [173, 134] width 66 height 16
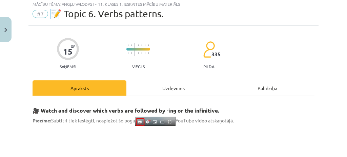
scroll to position [17, 0]
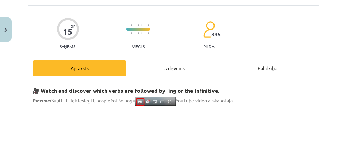
click at [77, 64] on div "Apraksts" at bounding box center [80, 67] width 94 height 15
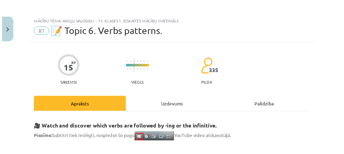
scroll to position [0, 0]
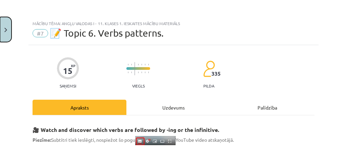
click at [2, 26] on button "Close" at bounding box center [6, 29] width 12 height 25
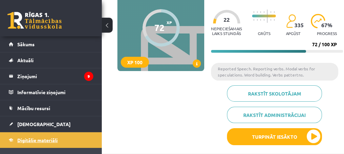
click at [42, 140] on span "Digitālie materiāli" at bounding box center [37, 140] width 40 height 6
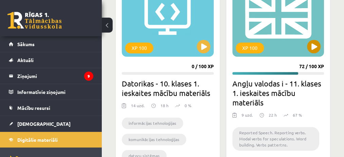
scroll to position [1091, 0]
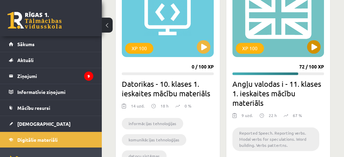
click at [254, 45] on div "XP 100" at bounding box center [250, 48] width 28 height 11
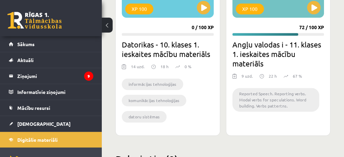
scroll to position [1159, 0]
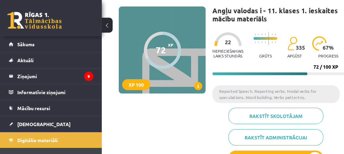
scroll to position [45, 0]
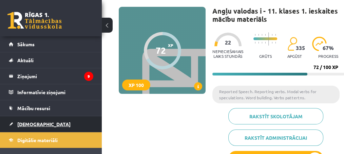
click at [49, 121] on link "[DEMOGRAPHIC_DATA]" at bounding box center [51, 124] width 84 height 16
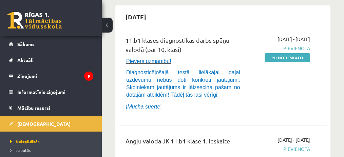
scroll to position [136, 0]
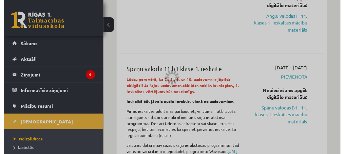
scroll to position [68, 0]
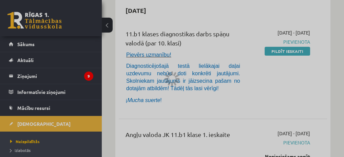
click at [46, 130] on div at bounding box center [172, 78] width 344 height 157
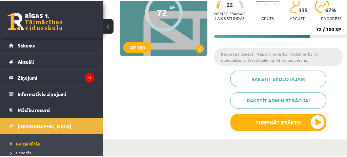
scroll to position [113, 0]
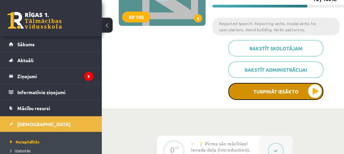
click at [276, 90] on button "Turpināt iesākto" at bounding box center [275, 91] width 95 height 17
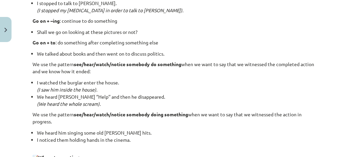
scroll to position [1013, 0]
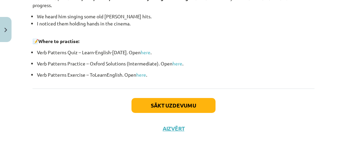
drag, startPoint x: 56, startPoint y: 58, endPoint x: 173, endPoint y: 80, distance: 119.4
copy div "🧩 Complete the tasks to practise using verbs followed by -ing or the infinitive…"
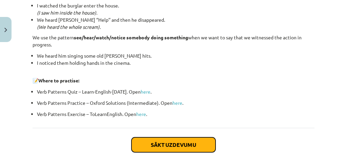
click at [193, 146] on button "Sākt uzdevumu" at bounding box center [174, 144] width 84 height 15
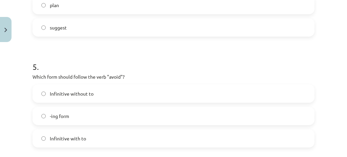
scroll to position [597, 0]
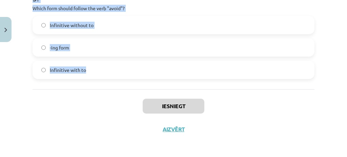
drag, startPoint x: 27, startPoint y: 59, endPoint x: 136, endPoint y: 73, distance: 110.0
click at [136, 73] on div "Mācību tēma: Angļu valodas i - 11. klases 1. ieskaites mācību materiāls #7 📝 To…" at bounding box center [173, 78] width 347 height 157
copy form "1 . What is the difference in meaning between "stop talking" and "stop to talk"…"
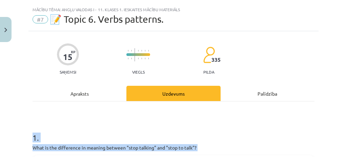
scroll to position [90, 0]
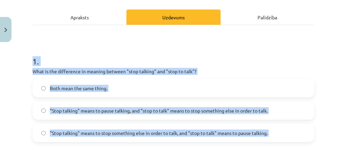
click at [0, 93] on div "Mācību tēma: Angļu valodas i - 11. klases 1. ieskaites mācību materiāls #7 📝 To…" at bounding box center [173, 78] width 347 height 157
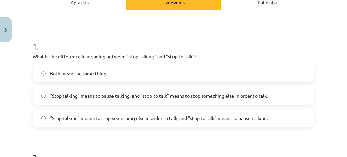
scroll to position [113, 0]
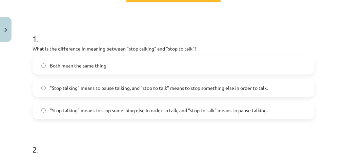
click at [251, 91] on span ""Stop talking" means to pause talking, and "stop to talk" means to stop somethi…" at bounding box center [159, 87] width 218 height 7
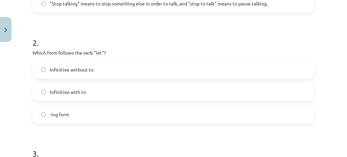
scroll to position [226, 0]
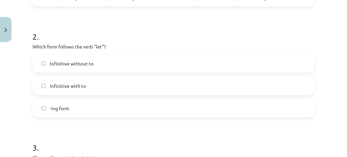
click at [90, 65] on span "Infinitive without to" at bounding box center [72, 63] width 44 height 7
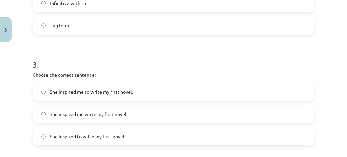
scroll to position [316, 0]
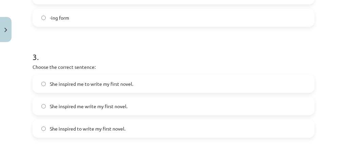
click at [153, 81] on label "She inspired me to write my first novel." at bounding box center [173, 83] width 281 height 17
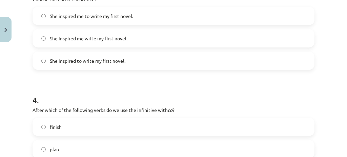
scroll to position [452, 0]
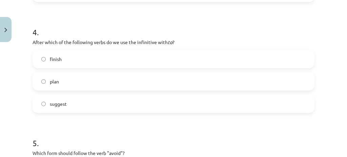
click at [86, 80] on label "plan" at bounding box center [173, 81] width 281 height 17
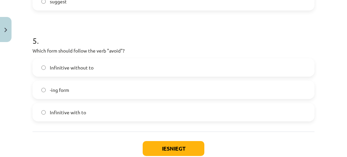
scroll to position [587, 0]
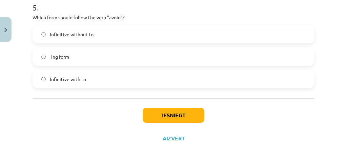
drag, startPoint x: 115, startPoint y: 61, endPoint x: 161, endPoint y: 33, distance: 54.3
click at [115, 61] on label "-ing form" at bounding box center [173, 56] width 281 height 17
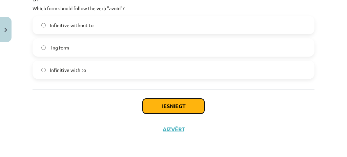
click at [176, 105] on button "Iesniegt" at bounding box center [174, 106] width 62 height 15
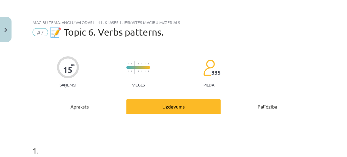
scroll to position [0, 0]
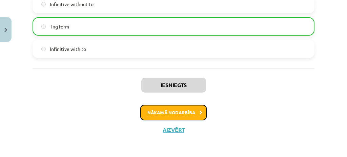
click at [199, 110] on icon at bounding box center [200, 112] width 3 height 4
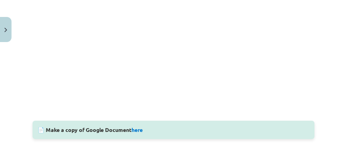
scroll to position [310, 0]
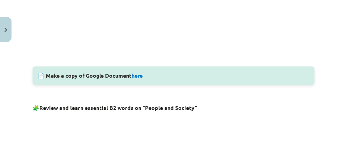
click at [138, 75] on link "here" at bounding box center [137, 75] width 11 height 7
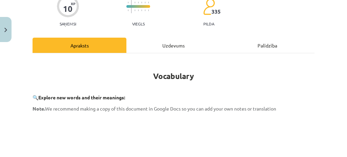
scroll to position [107, 0]
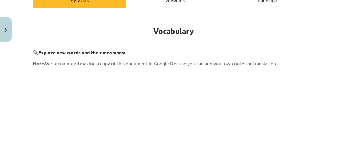
drag, startPoint x: 65, startPoint y: 56, endPoint x: 104, endPoint y: 57, distance: 38.6
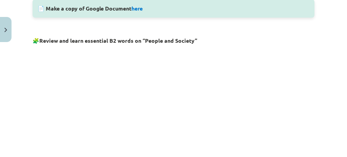
scroll to position [356, 0]
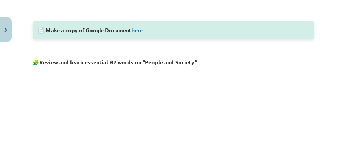
click at [139, 29] on link "here" at bounding box center [137, 29] width 11 height 7
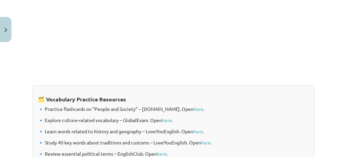
scroll to position [645, 0]
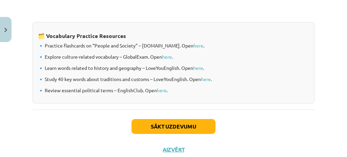
click at [187, 110] on div "Sākt uzdevumu Aizvērt" at bounding box center [174, 132] width 282 height 47
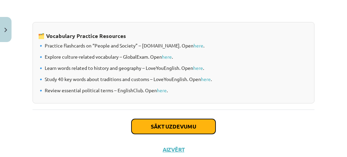
click at [189, 125] on button "Sākt uzdevumu" at bounding box center [174, 126] width 84 height 15
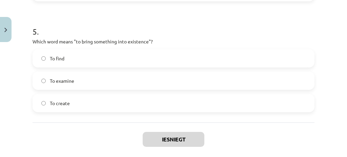
scroll to position [619, 0]
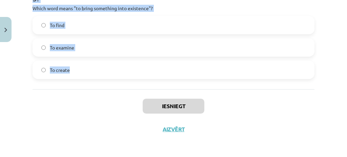
drag, startPoint x: 30, startPoint y: 21, endPoint x: 176, endPoint y: 69, distance: 153.6
click at [177, 68] on div "Mācību tēma: Angļu valodas i - 11. klases 1. ieskaites mācību materiāls #8 🔤 To…" at bounding box center [173, 78] width 347 height 157
copy form "1 . Which of the following means "the surroundings or conditions in which a per…"
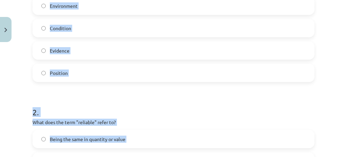
scroll to position [144, 0]
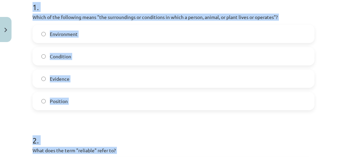
click at [50, 40] on label "Environment" at bounding box center [173, 33] width 281 height 17
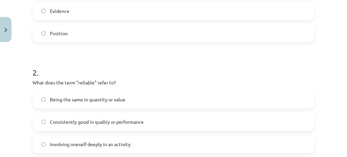
scroll to position [257, 0]
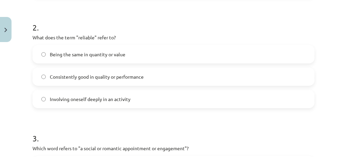
click at [114, 74] on span "Consistently good in quality or performance" at bounding box center [97, 76] width 94 height 7
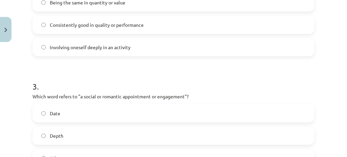
scroll to position [325, 0]
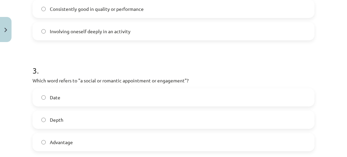
click at [87, 102] on label "Date" at bounding box center [173, 97] width 281 height 17
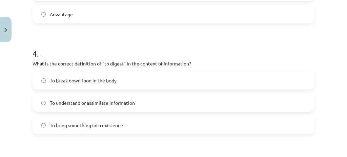
scroll to position [461, 0]
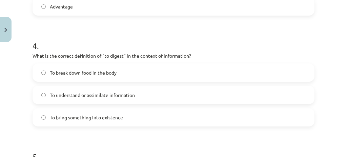
click at [133, 95] on span "To understand or assimilate information" at bounding box center [92, 95] width 85 height 7
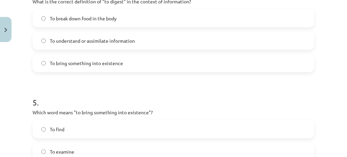
scroll to position [574, 0]
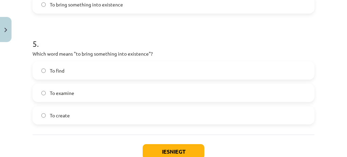
click at [90, 112] on label "To create" at bounding box center [173, 115] width 281 height 17
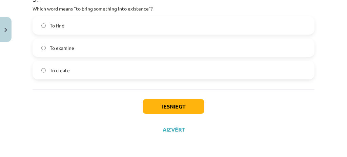
scroll to position [619, 0]
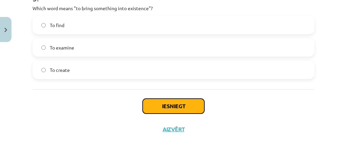
click at [182, 108] on button "Iesniegt" at bounding box center [174, 106] width 62 height 15
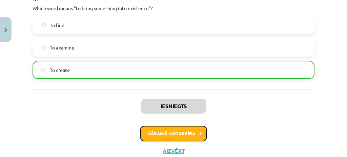
click at [200, 134] on icon at bounding box center [200, 134] width 3 height 4
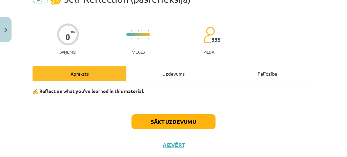
scroll to position [49, 0]
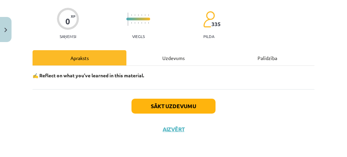
click at [126, 76] on strong "✍️ Reflect on what you’ve learned in this material." at bounding box center [89, 75] width 112 height 6
click at [155, 58] on div "Uzdevums" at bounding box center [173, 57] width 94 height 15
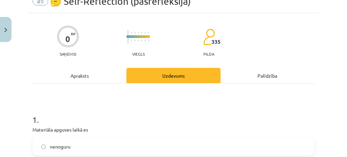
scroll to position [136, 0]
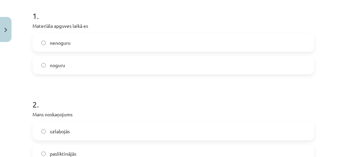
click at [102, 67] on label "noguru" at bounding box center [173, 65] width 281 height 17
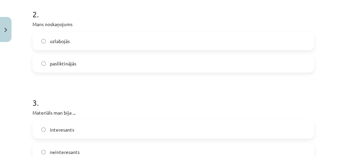
click at [92, 42] on label "uzlabojās" at bounding box center [173, 41] width 281 height 17
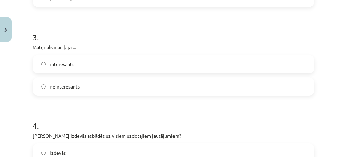
scroll to position [316, 0]
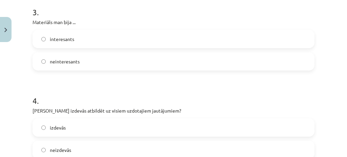
click at [93, 43] on label "interesants" at bounding box center [173, 39] width 281 height 17
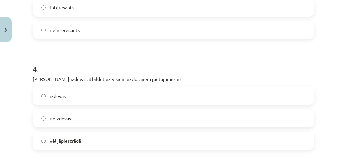
scroll to position [384, 0]
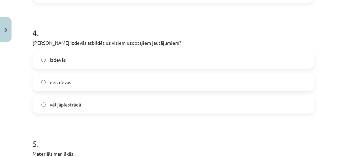
click at [102, 60] on label "izdevās" at bounding box center [173, 59] width 281 height 17
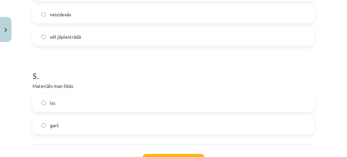
scroll to position [497, 0]
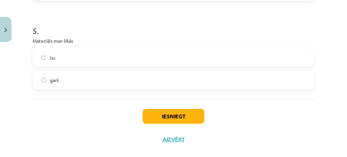
click at [100, 59] on label "īss" at bounding box center [173, 57] width 281 height 17
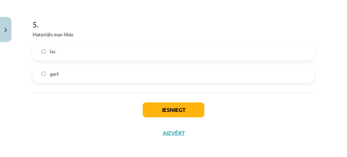
scroll to position [507, 0]
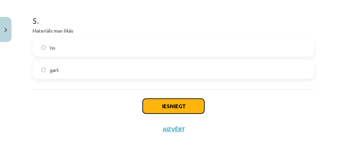
click at [169, 100] on button "Iesniegt" at bounding box center [174, 106] width 62 height 15
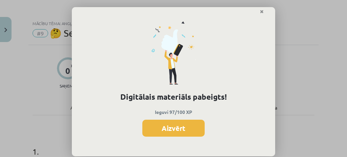
scroll to position [15, 0]
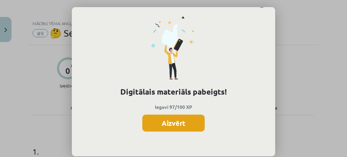
click at [193, 125] on button "Aizvērt" at bounding box center [173, 123] width 62 height 17
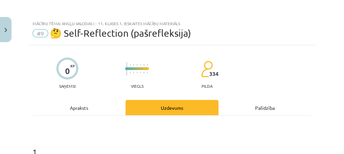
scroll to position [0, 0]
click at [0, 32] on button "Close" at bounding box center [6, 29] width 12 height 25
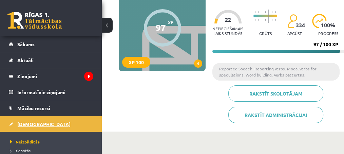
click at [30, 122] on span "[DEMOGRAPHIC_DATA]" at bounding box center [43, 124] width 53 height 6
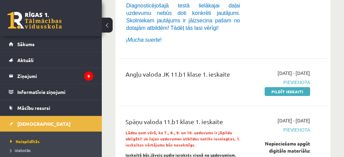
scroll to position [136, 0]
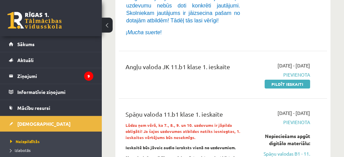
click at [111, 28] on button at bounding box center [107, 25] width 11 height 15
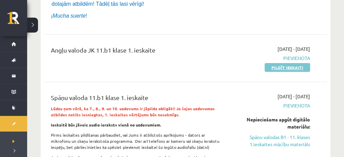
click at [272, 68] on link "Pildīt ieskaiti" at bounding box center [286, 67] width 45 height 9
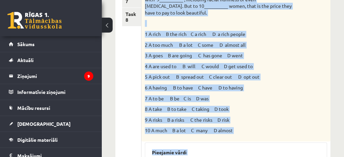
scroll to position [272, 0]
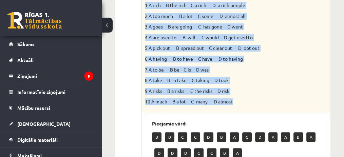
drag, startPoint x: 145, startPoint y: 44, endPoint x: 240, endPoint y: 100, distance: 110.2
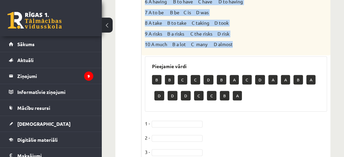
scroll to position [363, 0]
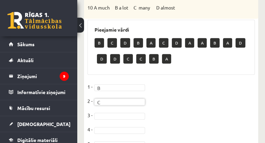
scroll to position [423, 0]
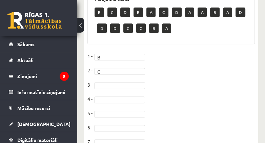
drag, startPoint x: 119, startPoint y: 88, endPoint x: 120, endPoint y: 83, distance: 5.7
click at [119, 88] on fieldset "1 - B * 2 - C * 3 - 4 - 5 - [DATE] - [DATE] -" at bounding box center [170, 128] width 167 height 142
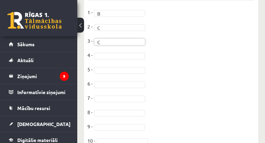
scroll to position [468, 0]
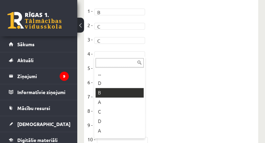
drag, startPoint x: 122, startPoint y: 90, endPoint x: 141, endPoint y: 86, distance: 19.5
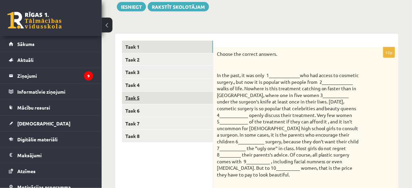
scroll to position [81, 0]
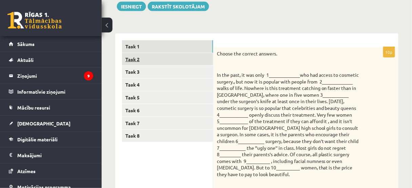
click at [145, 59] on link "Task 2" at bounding box center [167, 59] width 91 height 13
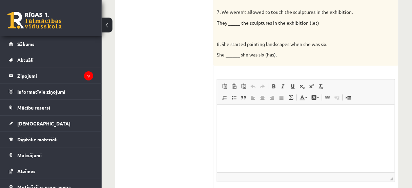
scroll to position [298, 0]
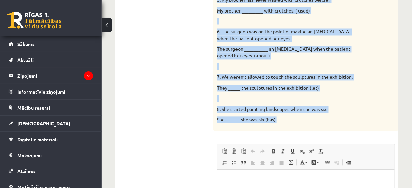
drag, startPoint x: 217, startPoint y: 45, endPoint x: 337, endPoint y: 124, distance: 143.6
copy div "Loremips dol sitame consecte ad elit se doe t incidid utlabor et dol magna aliq…"
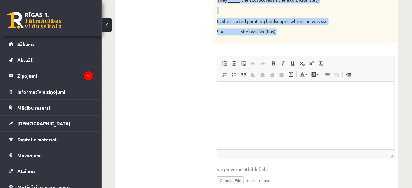
scroll to position [407, 0]
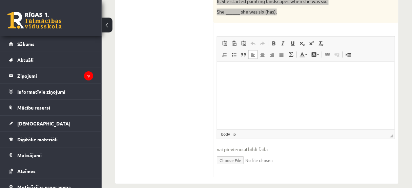
click at [259, 82] on html at bounding box center [306, 72] width 178 height 21
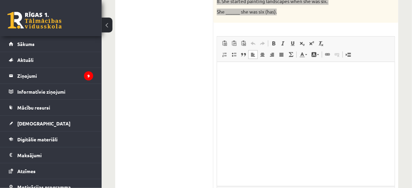
drag, startPoint x: 392, startPoint y: 135, endPoint x: 400, endPoint y: 185, distance: 50.5
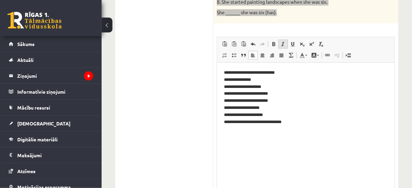
scroll to position [380, 0]
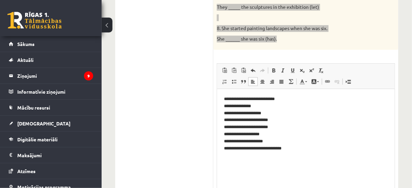
drag, startPoint x: 222, startPoint y: 99, endPoint x: 279, endPoint y: 101, distance: 57.7
click at [226, 99] on html "**********" at bounding box center [306, 124] width 178 height 70
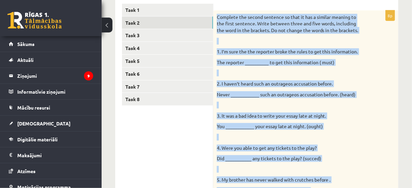
scroll to position [108, 0]
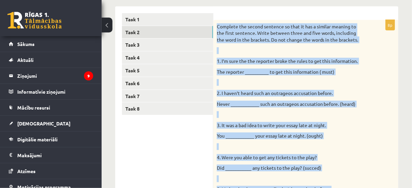
click at [326, 100] on div "Complete the second sentence so that it has a similar meaning to the first sent…" at bounding box center [306, 170] width 185 height 301
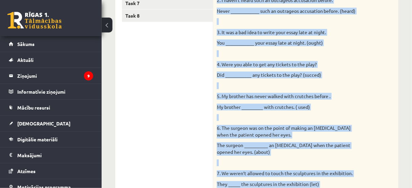
scroll to position [401, 0]
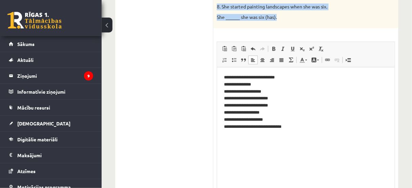
drag, startPoint x: 217, startPoint y: 61, endPoint x: 298, endPoint y: 24, distance: 88.1
copy div "1. I’m sure the the reporter broke the rules to get this information. The repor…"
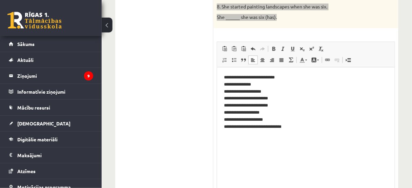
click at [237, 73] on html "**********" at bounding box center [306, 102] width 178 height 70
click at [218, 74] on html "**********" at bounding box center [306, 102] width 178 height 70
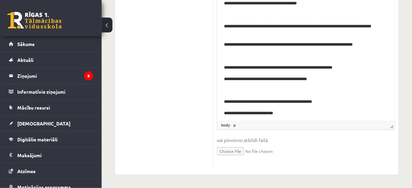
scroll to position [190, 0]
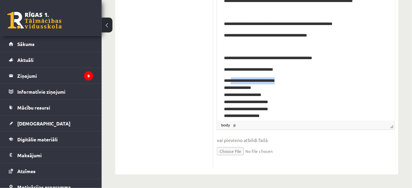
drag, startPoint x: 233, startPoint y: 82, endPoint x: 286, endPoint y: 83, distance: 52.9
click at [286, 83] on p "**********" at bounding box center [304, 106] width 160 height 56
copy p "**********"
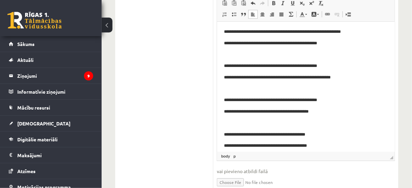
scroll to position [397, 0]
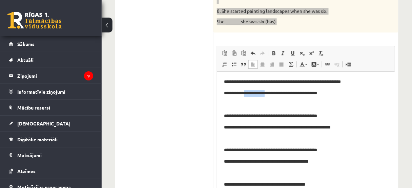
drag, startPoint x: 248, startPoint y: 93, endPoint x: 275, endPoint y: 94, distance: 27.1
click at [275, 94] on p "**********" at bounding box center [304, 93] width 160 height 7
paste body "Визуальный текстовый редактор, wiswyg-editor-user-answer-47024978061100"
click at [249, 92] on p "**********" at bounding box center [304, 93] width 160 height 7
drag, startPoint x: 301, startPoint y: 92, endPoint x: 307, endPoint y: 108, distance: 17.8
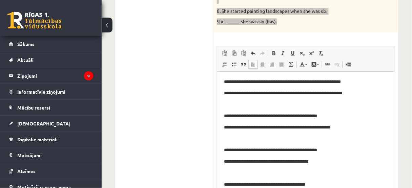
click at [302, 94] on p "**********" at bounding box center [304, 93] width 160 height 7
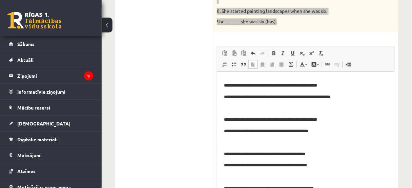
scroll to position [0, 0]
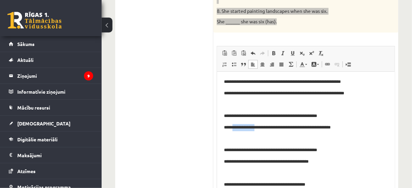
drag, startPoint x: 236, startPoint y: 128, endPoint x: 266, endPoint y: 129, distance: 30.5
click at [266, 129] on p "**********" at bounding box center [304, 127] width 160 height 7
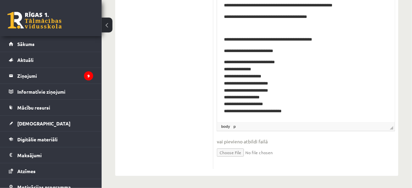
scroll to position [478, 0]
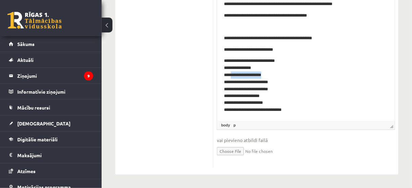
drag, startPoint x: 270, startPoint y: 75, endPoint x: 233, endPoint y: 76, distance: 37.3
click at [233, 76] on p "**********" at bounding box center [304, 86] width 160 height 56
copy p "**********"
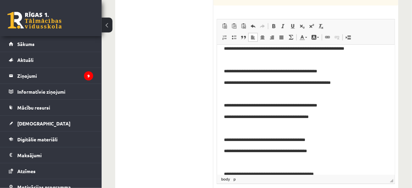
scroll to position [27, 0]
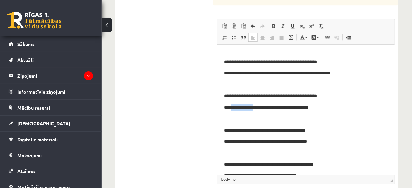
drag, startPoint x: 232, startPoint y: 107, endPoint x: 273, endPoint y: 114, distance: 41.1
click at [263, 108] on p "**********" at bounding box center [304, 107] width 160 height 7
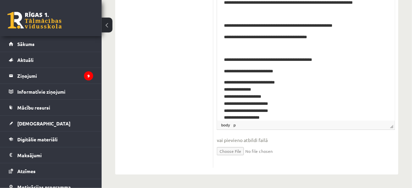
scroll to position [210, 0]
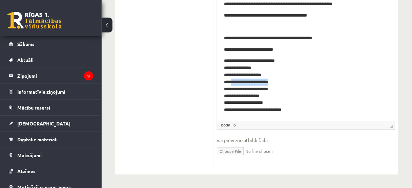
drag, startPoint x: 284, startPoint y: 82, endPoint x: 234, endPoint y: 82, distance: 50.2
click at [234, 82] on p "**********" at bounding box center [304, 86] width 160 height 56
copy p "**********"
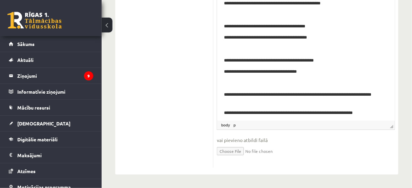
scroll to position [20, 0]
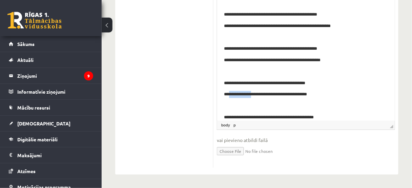
drag, startPoint x: 231, startPoint y: 95, endPoint x: 293, endPoint y: 115, distance: 65.2
click at [260, 93] on p "**********" at bounding box center [304, 95] width 160 height 7
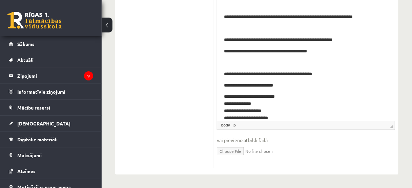
scroll to position [210, 0]
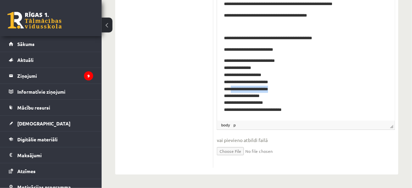
drag, startPoint x: 279, startPoint y: 91, endPoint x: 233, endPoint y: 90, distance: 46.4
click at [233, 90] on p "**********" at bounding box center [304, 86] width 160 height 56
copy p "**********"
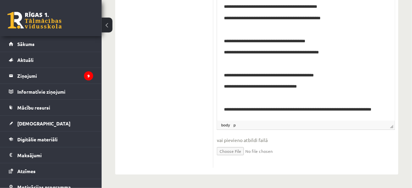
scroll to position [75, 0]
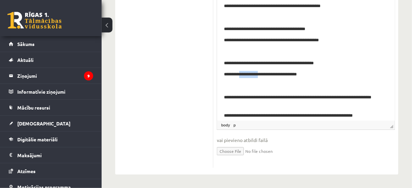
drag, startPoint x: 268, startPoint y: 76, endPoint x: 243, endPoint y: 76, distance: 25.4
click at [243, 76] on p "**********" at bounding box center [304, 75] width 160 height 7
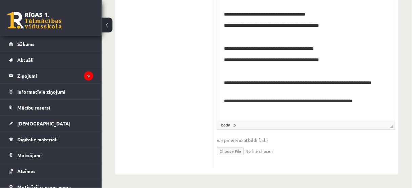
scroll to position [102, 0]
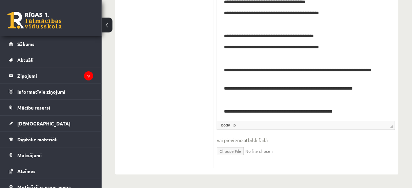
drag, startPoint x: 276, startPoint y: 90, endPoint x: 295, endPoint y: 93, distance: 19.6
click at [277, 90] on p "**********" at bounding box center [304, 89] width 160 height 7
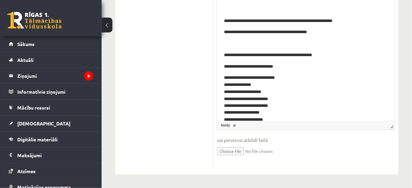
scroll to position [217, 0]
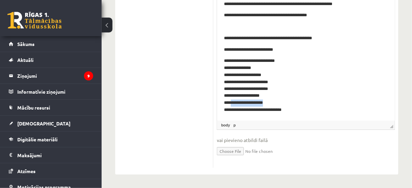
drag, startPoint x: 266, startPoint y: 106, endPoint x: 233, endPoint y: 103, distance: 33.3
click at [233, 103] on p "**********" at bounding box center [304, 86] width 160 height 56
copy p "**********"
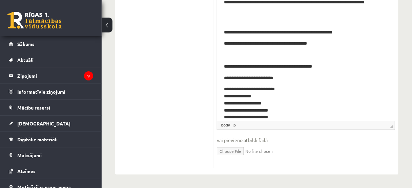
scroll to position [163, 0]
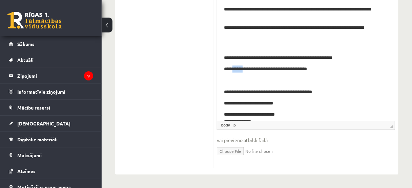
drag, startPoint x: 248, startPoint y: 71, endPoint x: 235, endPoint y: 71, distance: 12.9
click at [235, 71] on p "**********" at bounding box center [304, 69] width 160 height 7
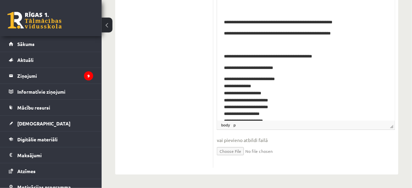
scroll to position [190, 0]
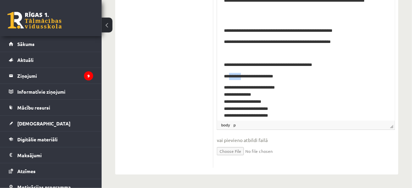
drag, startPoint x: 248, startPoint y: 78, endPoint x: 231, endPoint y: 77, distance: 16.6
click at [231, 77] on p "**********" at bounding box center [304, 76] width 160 height 7
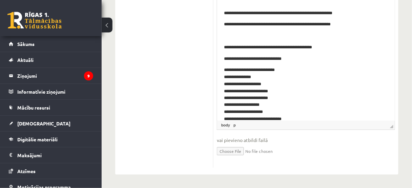
scroll to position [217, 0]
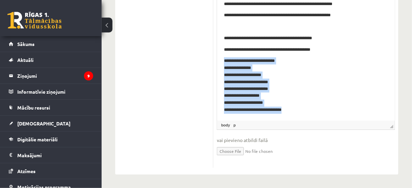
drag, startPoint x: 307, startPoint y: 115, endPoint x: 219, endPoint y: 57, distance: 105.8
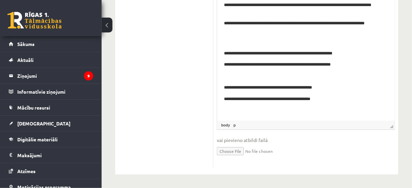
scroll to position [157, 0]
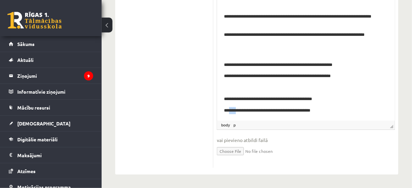
click at [232, 110] on p "**********" at bounding box center [304, 110] width 160 height 7
click at [224, 125] on link "body" at bounding box center [226, 125] width 12 height 6
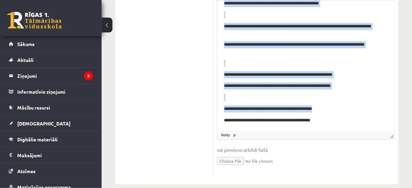
click at [244, 122] on p "**********" at bounding box center [304, 120] width 160 height 7
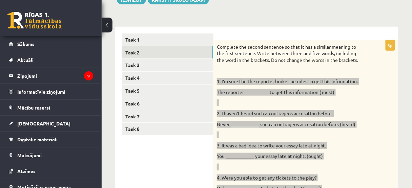
scroll to position [44, 0]
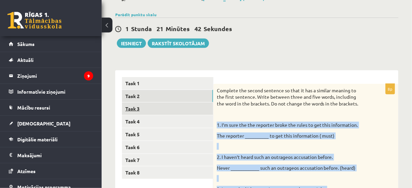
click at [161, 106] on link "Task 3" at bounding box center [167, 109] width 91 height 13
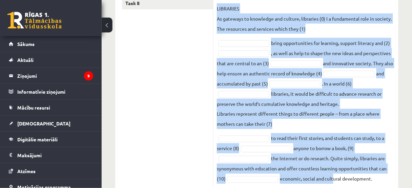
scroll to position [234, 0]
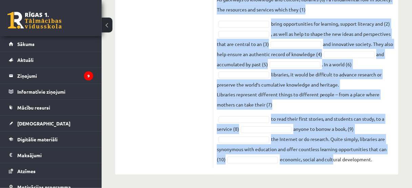
drag, startPoint x: 216, startPoint y: 59, endPoint x: 382, endPoint y: 163, distance: 196.0
click at [343, 157] on div "10p Fill each of the numbered gaps in the following passage with the most appro…" at bounding box center [306, 32] width 185 height 274
copy fieldset "LOREMIPSU Do sitametc ad elitseddo eiu tempori, utlaboree (5) D m aliquaenima m…"
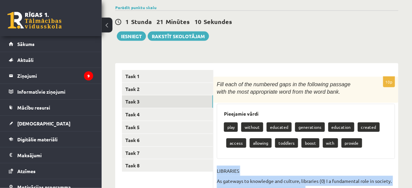
scroll to position [98, 0]
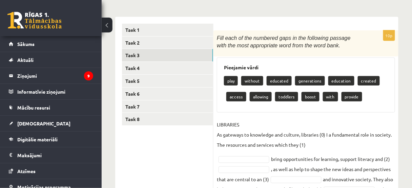
drag, startPoint x: 291, startPoint y: 106, endPoint x: 296, endPoint y: 108, distance: 4.3
click at [293, 107] on div "Pieejamie vārdi play without educated generations education created access allo…" at bounding box center [306, 85] width 178 height 55
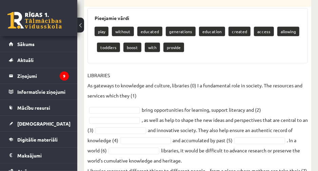
scroll to position [163, 0]
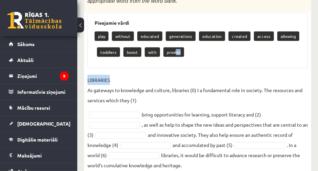
drag, startPoint x: 173, startPoint y: 52, endPoint x: 154, endPoint y: 81, distance: 34.8
click at [154, 81] on div "10p Fill each of the numbered gaps in the following passage with the most appro…" at bounding box center [197, 107] width 227 height 243
click at [167, 49] on p "provide" at bounding box center [173, 51] width 21 height 9
click at [175, 53] on p "provide" at bounding box center [173, 51] width 21 height 9
click at [176, 52] on p "provide" at bounding box center [173, 51] width 21 height 9
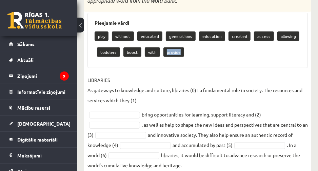
click at [176, 52] on p "provide" at bounding box center [173, 51] width 21 height 9
drag, startPoint x: 124, startPoint y: 108, endPoint x: 124, endPoint y: 113, distance: 4.4
click at [124, 113] on fieldset "LIBRARIES As gateways to knowledge and culture, libraries (0) I a fundamental r…" at bounding box center [197, 150] width 220 height 150
drag, startPoint x: 124, startPoint y: 113, endPoint x: 130, endPoint y: 114, distance: 6.1
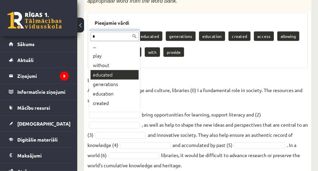
scroll to position [0, 0]
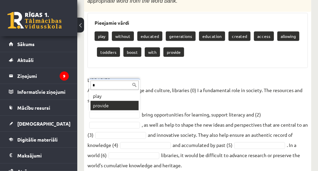
type input "*"
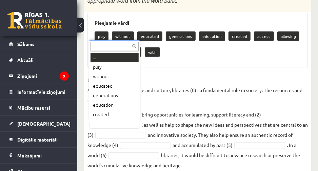
click at [117, 48] on input "text" at bounding box center [114, 46] width 48 height 9
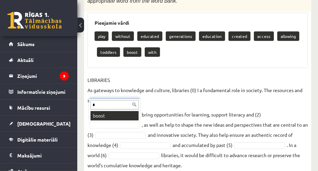
type input "*"
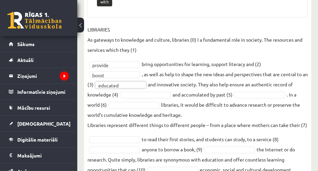
scroll to position [217, 0]
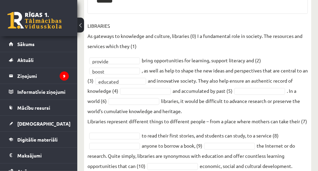
drag, startPoint x: 147, startPoint y: 94, endPoint x: 149, endPoint y: 90, distance: 4.5
click at [147, 94] on fieldset "LIBRARIES As gateways to knowledge and culture, libraries (0) I a fundamental r…" at bounding box center [197, 96] width 220 height 150
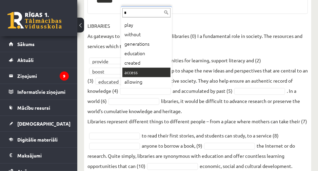
scroll to position [0, 0]
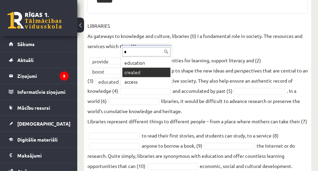
type input "*"
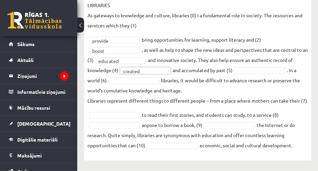
scroll to position [231, 0]
click at [146, 75] on fieldset "**********" at bounding box center [197, 75] width 220 height 150
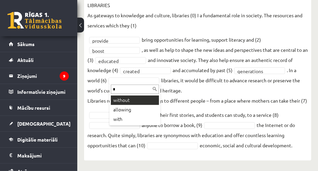
type input "*"
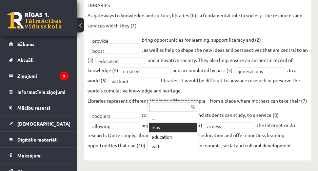
drag, startPoint x: 170, startPoint y: 121, endPoint x: 184, endPoint y: 119, distance: 14.7
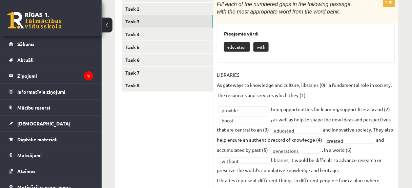
scroll to position [82, 0]
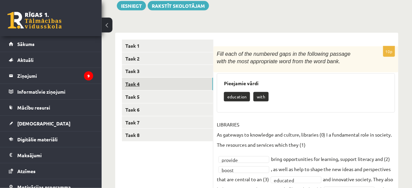
click at [177, 87] on link "Task 4" at bounding box center [167, 84] width 91 height 13
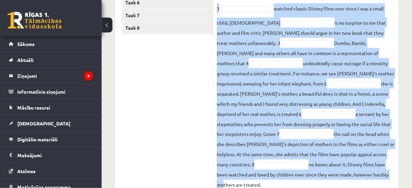
scroll to position [205, 0]
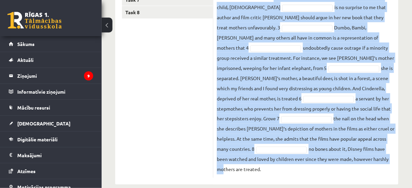
drag, startPoint x: 215, startPoint y: 26, endPoint x: 416, endPoint y: 188, distance: 258.2
copy fieldset "6 loremip dolorsi Ametco adipi elit seddo E tem i utlab etdol, 7 ma al enimadmi…"
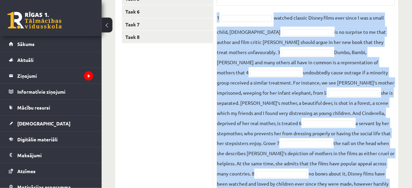
scroll to position [124, 0]
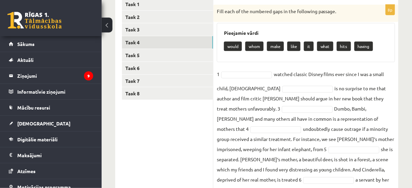
click at [264, 61] on div "Pieejamie vārdi would whom make like it what hits having" at bounding box center [306, 42] width 178 height 39
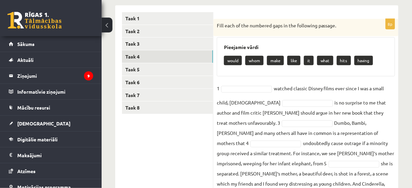
scroll to position [97, 0]
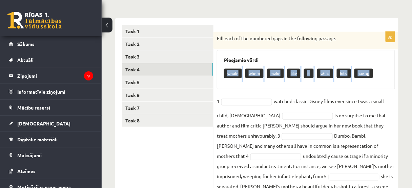
drag, startPoint x: 223, startPoint y: 70, endPoint x: 374, endPoint y: 74, distance: 150.5
click at [343, 74] on div "Pieejamie vārdi would whom make like it what hits having" at bounding box center [306, 69] width 178 height 39
copy div "would whom make like it what hits having"
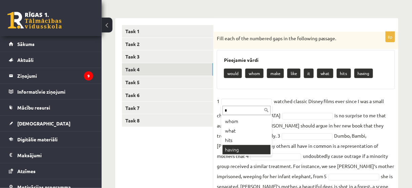
type input "*"
drag, startPoint x: 254, startPoint y: 148, endPoint x: 264, endPoint y: 128, distance: 22.5
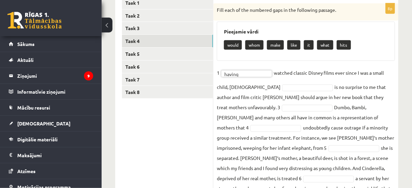
scroll to position [151, 0]
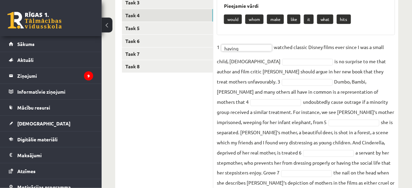
click at [263, 65] on fieldset "1 having ****** watched classic Disney films ever since I was a small child, [D…" at bounding box center [306, 135] width 178 height 187
click at [255, 58] on fieldset "1 having ****** watched classic Disney films ever since I was a small child, [D…" at bounding box center [306, 135] width 178 height 187
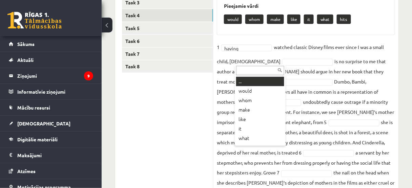
drag, startPoint x: 256, startPoint y: 60, endPoint x: 268, endPoint y: 37, distance: 26.4
drag, startPoint x: 258, startPoint y: 58, endPoint x: 257, endPoint y: 62, distance: 3.8
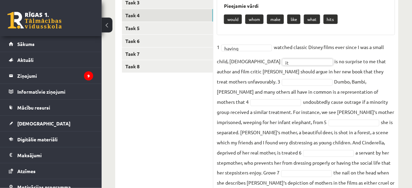
drag, startPoint x: 250, startPoint y: 81, endPoint x: 249, endPoint y: 86, distance: 5.4
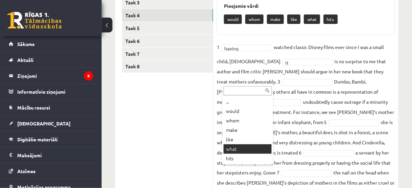
drag, startPoint x: 253, startPoint y: 147, endPoint x: 256, endPoint y: 142, distance: 5.6
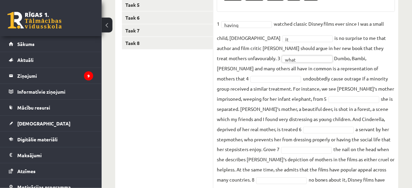
scroll to position [205, 0]
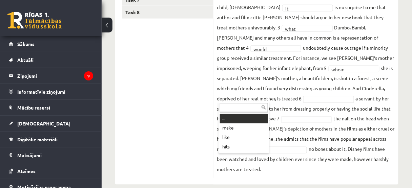
drag, startPoint x: 246, startPoint y: 96, endPoint x: 263, endPoint y: 88, distance: 18.7
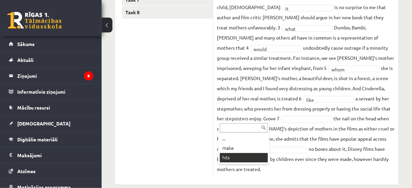
drag, startPoint x: 240, startPoint y: 158, endPoint x: 246, endPoint y: 150, distance: 10.2
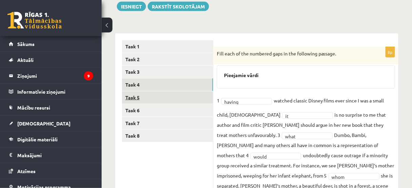
scroll to position [81, 0]
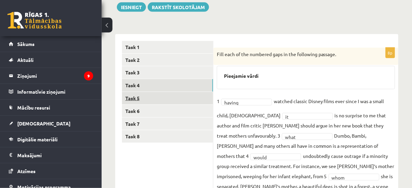
click at [149, 99] on link "Task 5" at bounding box center [167, 98] width 91 height 13
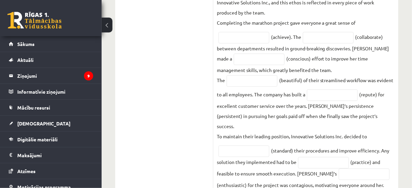
scroll to position [418, 0]
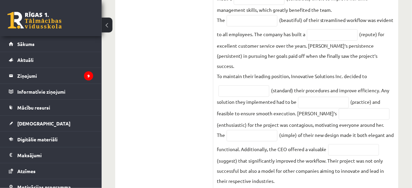
drag, startPoint x: 217, startPoint y: 30, endPoint x: 367, endPoint y: 155, distance: 194.7
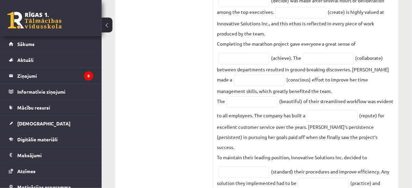
drag, startPoint x: 166, startPoint y: 106, endPoint x: 174, endPoint y: 106, distance: 7.5
click at [166, 106] on ul "Task 1 Task 2 Task 3 Task 4 Task 5 Task 6 Task 7 Task 8" at bounding box center [168, 28] width 92 height 486
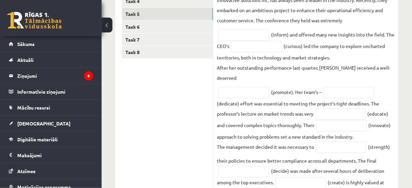
scroll to position [92, 0]
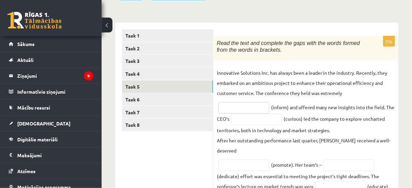
click at [249, 105] on input "text" at bounding box center [244, 108] width 51 height 12
paste input "**********"
type input "**********"
paste input "*********"
type input "*********"
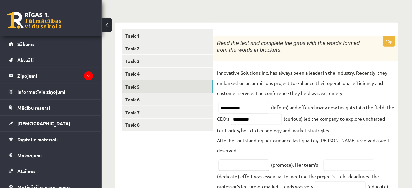
paste input "*********"
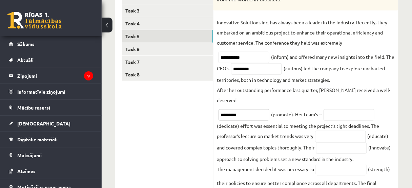
scroll to position [146, 0]
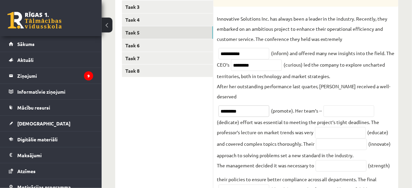
type input "*********"
click at [338, 127] on input "text" at bounding box center [340, 133] width 51 height 12
click at [246, 106] on input "*********" at bounding box center [244, 112] width 51 height 12
paste input "**********"
type input "**********"
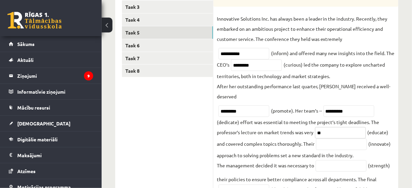
type input "*"
type input "*********"
type input "*"
type input "**********"
paste input "text"
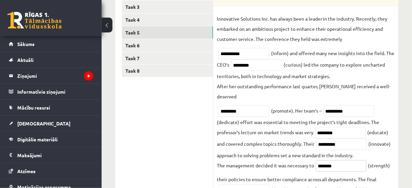
type input "********"
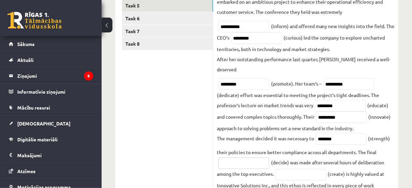
click at [257, 157] on input "text" at bounding box center [244, 164] width 51 height 12
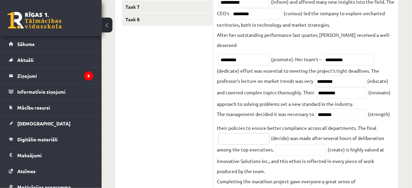
scroll to position [228, 0]
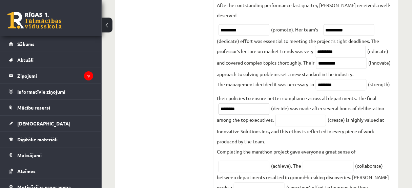
type input "********"
type input "**********"
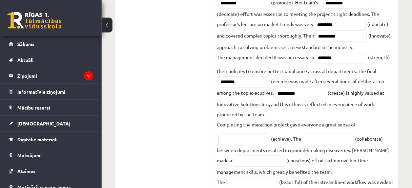
scroll to position [282, 0]
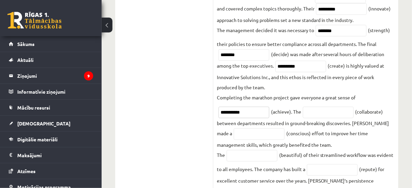
type input "**********"
click at [285, 121] on fieldset "**********" at bounding box center [306, 100] width 178 height 444
click at [258, 129] on input "text" at bounding box center [259, 135] width 51 height 12
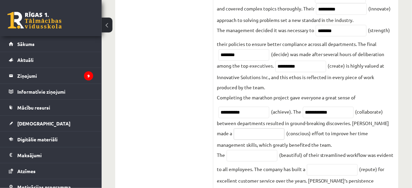
paste input "*********"
type input "*********"
type input "******"
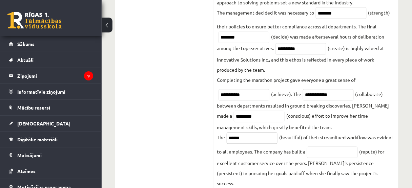
scroll to position [309, 0]
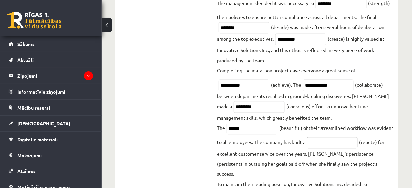
click at [320, 138] on input "text" at bounding box center [332, 144] width 51 height 12
type input "**********"
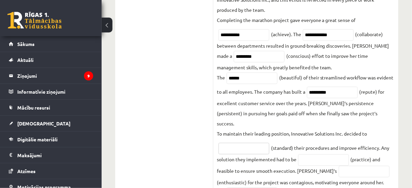
scroll to position [363, 0]
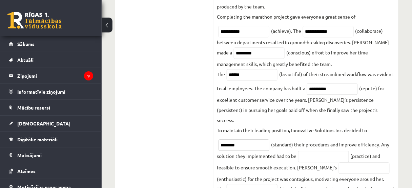
click at [257, 140] on input "********" at bounding box center [244, 146] width 51 height 12
type input "********"
type input "*********"
paste input "**********"
type input "**********"
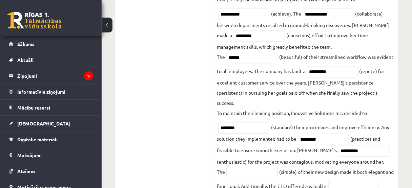
scroll to position [390, 0]
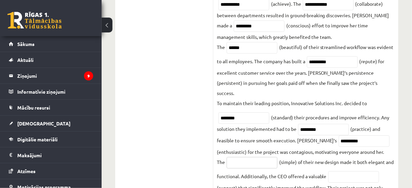
click at [260, 157] on input "text" at bounding box center [252, 163] width 51 height 12
click at [258, 157] on input "text" at bounding box center [252, 163] width 51 height 12
paste input "******"
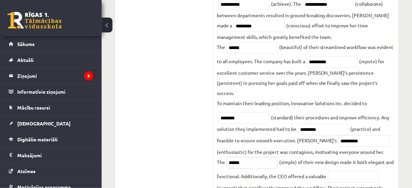
type input "******"
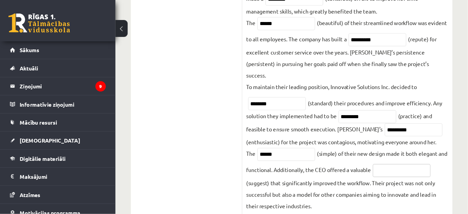
scroll to position [315, 0]
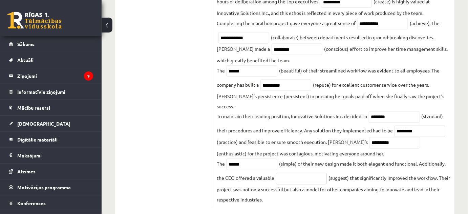
click at [294, 157] on input "text" at bounding box center [301, 179] width 51 height 12
paste input "**********"
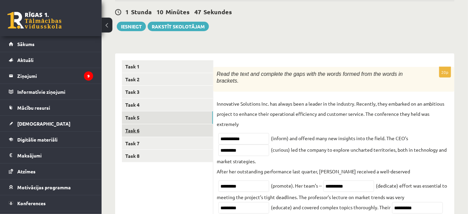
scroll to position [61, 0]
type input "**********"
click at [157, 130] on link "Task 6" at bounding box center [167, 130] width 91 height 13
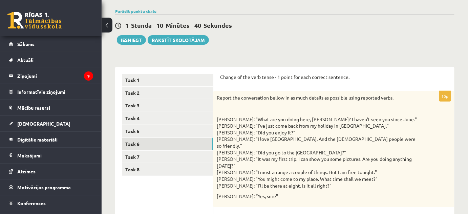
scroll to position [79, 0]
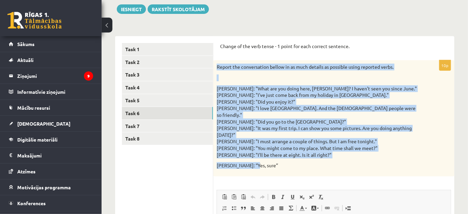
drag, startPoint x: 264, startPoint y: 157, endPoint x: 217, endPoint y: 67, distance: 101.3
click at [217, 67] on div "Report the conversation bellow in as much details as possible using reported ve…" at bounding box center [334, 118] width 241 height 116
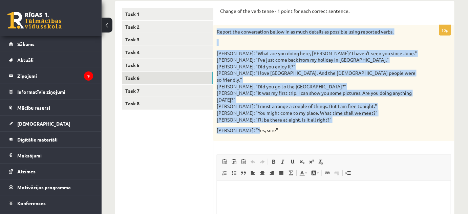
scroll to position [140, 0]
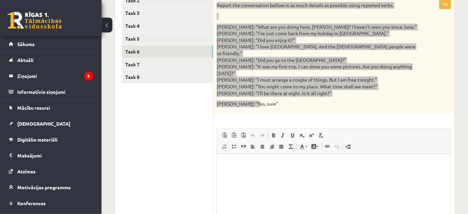
click at [317, 157] on html at bounding box center [334, 164] width 234 height 21
click at [281, 157] on html at bounding box center [334, 164] width 234 height 21
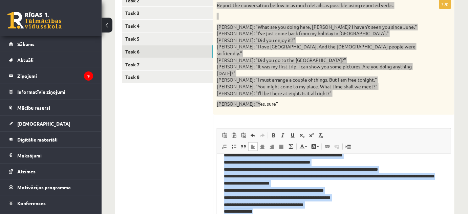
scroll to position [202, 0]
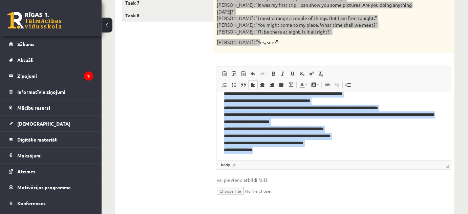
drag, startPoint x: 222, startPoint y: 103, endPoint x: 276, endPoint y: 220, distance: 128.9
click at [276, 157] on html "**********" at bounding box center [334, 121] width 234 height 77
click at [264, 81] on link "По центру" at bounding box center [262, 85] width 9 height 9
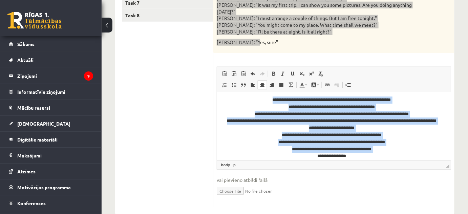
scroll to position [0, 0]
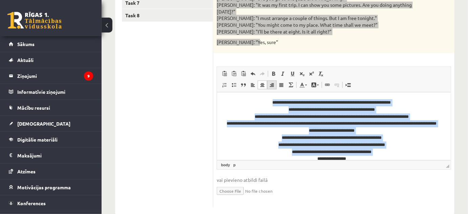
click at [272, 82] on span at bounding box center [271, 84] width 5 height 5
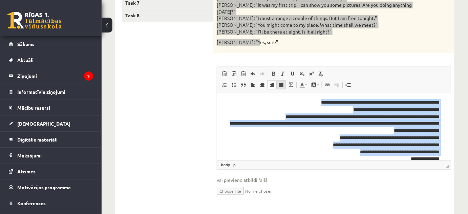
click at [279, 82] on span at bounding box center [281, 84] width 5 height 5
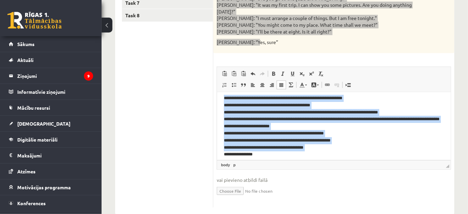
scroll to position [9, 0]
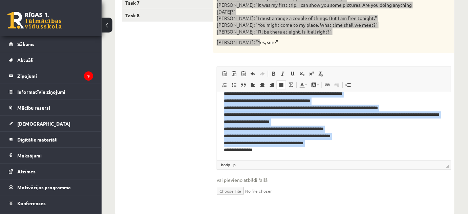
click at [328, 152] on p "**********" at bounding box center [332, 121] width 216 height 63
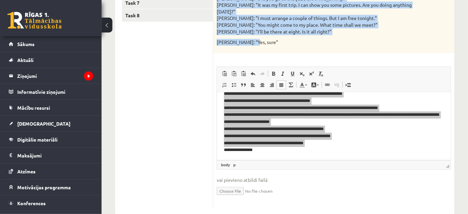
click at [279, 157] on span "◢ Путь элементов body p" at bounding box center [334, 164] width 234 height 9
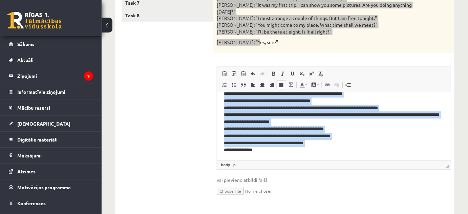
click at [286, 129] on p "**********" at bounding box center [332, 121] width 216 height 63
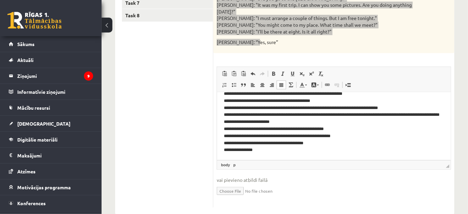
scroll to position [109, 0]
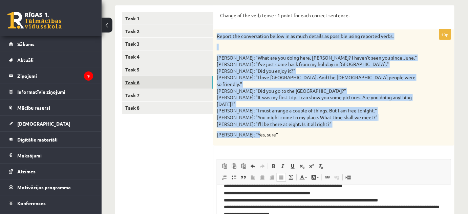
click at [153, 85] on link "Task 6" at bounding box center [167, 82] width 91 height 13
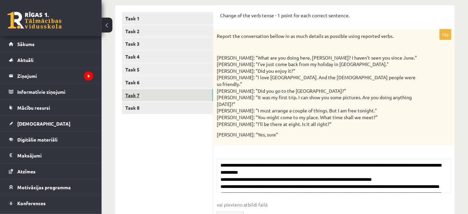
click at [150, 94] on link "Task 7" at bounding box center [167, 95] width 91 height 13
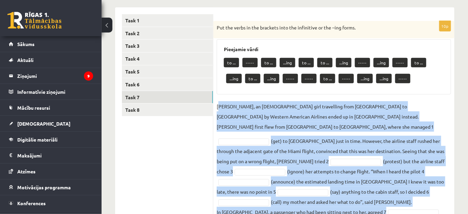
scroll to position [169, 0]
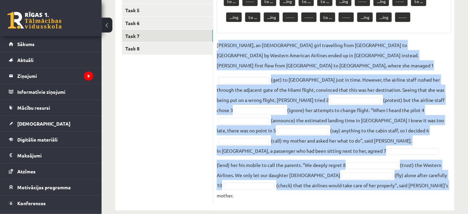
drag, startPoint x: 219, startPoint y: 105, endPoint x: 391, endPoint y: 206, distance: 199.3
click at [343, 157] on div "Angļu valoda JK 11.b1 [PERSON_NAME] 1. ieskaite , [PERSON_NAME] (11.b1 JK) Parā…" at bounding box center [285, 40] width 367 height 367
click at [343, 157] on fieldset "[PERSON_NAME], an [DEMOGRAPHIC_DATA] girl travelling from [GEOGRAPHIC_DATA] to …" at bounding box center [334, 120] width 235 height 161
drag, startPoint x: 381, startPoint y: 185, endPoint x: 216, endPoint y: 46, distance: 216.0
click at [216, 46] on div "10p Put the verbs in the brackets into the infinitive or the –ing forms. Pieeja…" at bounding box center [334, 82] width 241 height 244
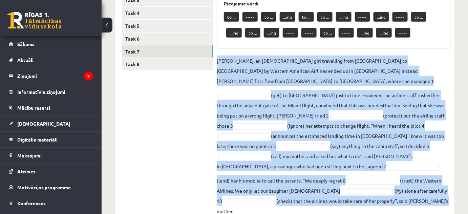
scroll to position [138, 0]
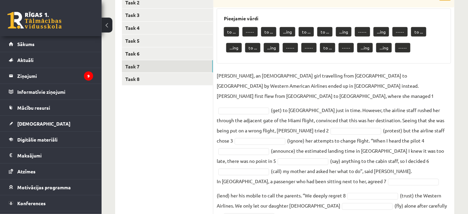
click at [145, 126] on ul "Task 1 Task 2 Task 3 Task 4 Task 5 Task 6 Task 7 Task 8" at bounding box center [168, 108] width 92 height 251
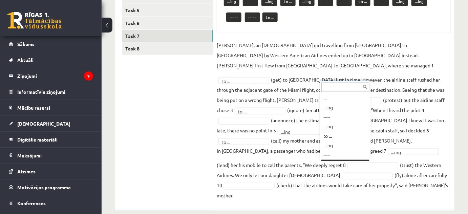
scroll to position [8, 0]
drag, startPoint x: 394, startPoint y: 162, endPoint x: 354, endPoint y: 19, distance: 148.1
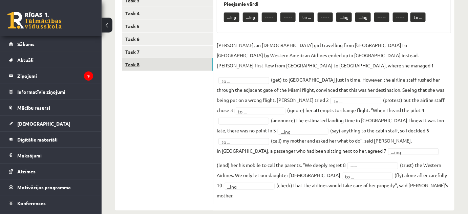
click at [177, 60] on link "Task 8" at bounding box center [167, 64] width 91 height 13
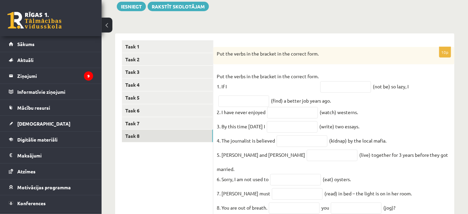
scroll to position [132, 0]
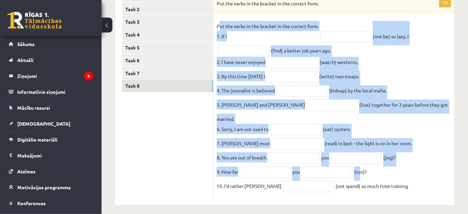
drag, startPoint x: 219, startPoint y: 26, endPoint x: 396, endPoint y: 182, distance: 236.0
click at [343, 157] on fieldset "Put the verbs in the bracket in the correct form. 1. If I (not be) so lazy, I (…" at bounding box center [334, 108] width 235 height 174
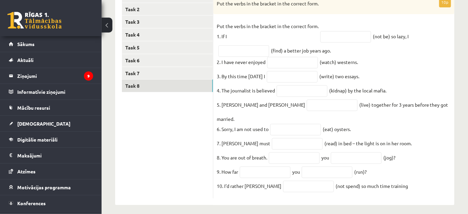
click at [343, 157] on fieldset "Put the verbs in the bracket in the correct form. 1. If I (not be) so lazy, I (…" at bounding box center [334, 108] width 235 height 174
drag, startPoint x: 338, startPoint y: 148, endPoint x: 216, endPoint y: 24, distance: 173.5
click at [216, 24] on div "10p Put the verbs in the bracket in the correct form. Put the verbs in the brac…" at bounding box center [334, 98] width 241 height 202
click at [255, 47] on input "text" at bounding box center [244, 51] width 51 height 12
click at [340, 33] on input "text" at bounding box center [346, 37] width 51 height 12
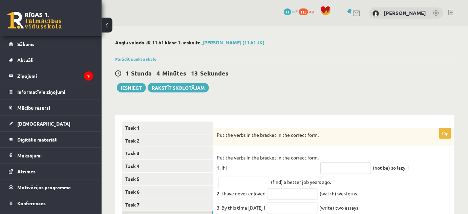
scroll to position [92, 0]
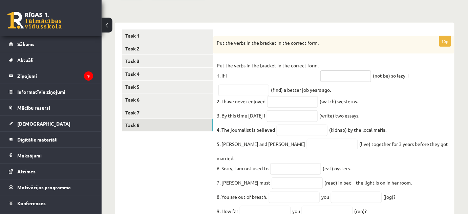
paste input "********"
type input "********"
click at [252, 91] on input "text" at bounding box center [244, 91] width 51 height 12
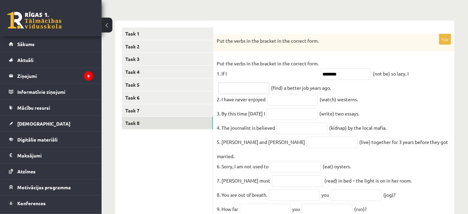
scroll to position [39, 0]
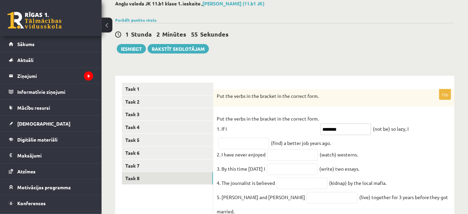
click at [343, 127] on input "********" at bounding box center [346, 130] width 51 height 12
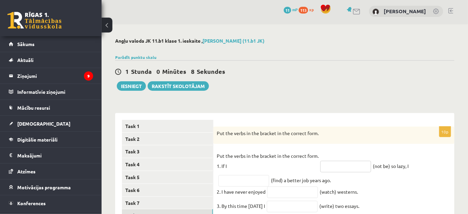
scroll to position [0, 0]
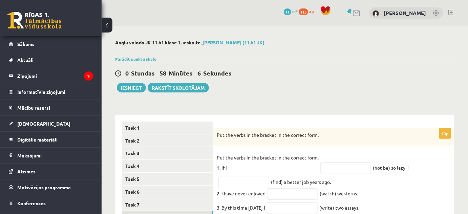
click at [301, 106] on div "Angļu valoda JK 11.b1 [PERSON_NAME] 1. ieskaite , [PERSON_NAME] (11.b1 JK) Parā…" at bounding box center [285, 188] width 367 height 324
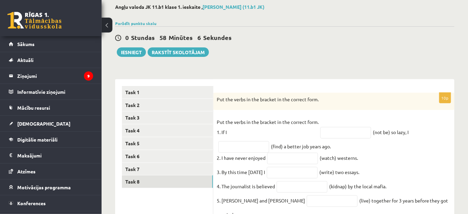
scroll to position [92, 0]
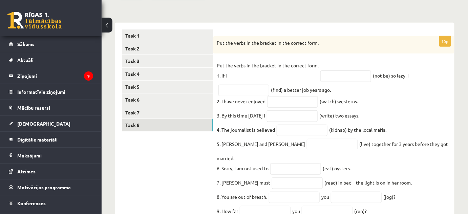
click at [273, 76] on p "Put the verbs in the bracket in the correct form. 1. If I" at bounding box center [268, 70] width 102 height 20
drag, startPoint x: 296, startPoint y: 72, endPoint x: 369, endPoint y: 74, distance: 73.2
click at [302, 74] on p "Put the verbs in the bracket in the correct form. 1. If I" at bounding box center [268, 70] width 102 height 20
click at [343, 74] on input "text" at bounding box center [346, 77] width 51 height 12
drag, startPoint x: 220, startPoint y: 72, endPoint x: 399, endPoint y: 91, distance: 179.3
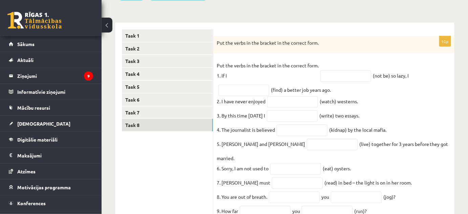
click at [343, 79] on fieldset "Put the verbs in the bracket in the correct form. 1. If I (not be) so lazy, I (…" at bounding box center [334, 147] width 235 height 174
click at [343, 93] on fieldset "Put the verbs in the bracket in the correct form. 1. If I (not be) so lazy, I (…" at bounding box center [334, 147] width 235 height 174
click at [343, 76] on input "text" at bounding box center [346, 77] width 51 height 12
paste input "*******"
type input "*******"
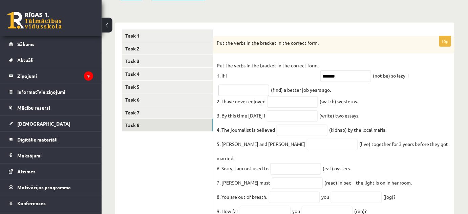
click at [247, 90] on input "text" at bounding box center [244, 91] width 51 height 12
click at [246, 92] on input "text" at bounding box center [244, 91] width 51 height 12
paste input "**********"
type input "**********"
click at [313, 101] on input "text" at bounding box center [292, 102] width 51 height 12
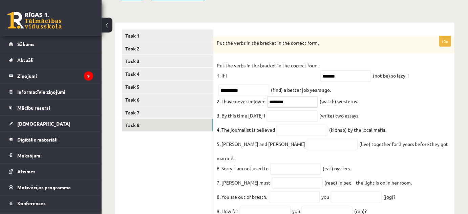
type input "********"
type input "**********"
type input "*********"
type input "******"
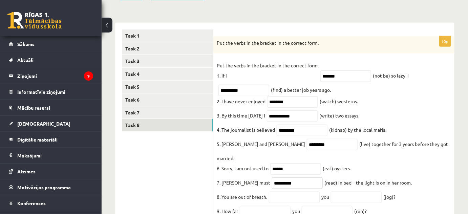
type input "**********"
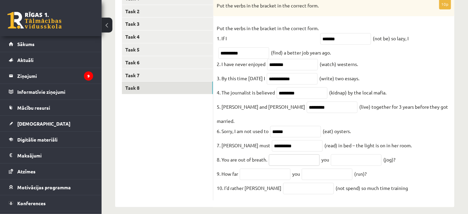
scroll to position [132, 0]
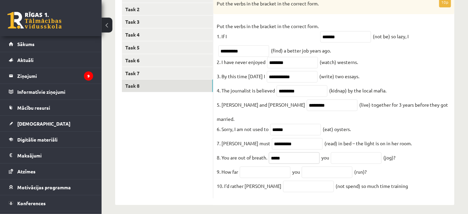
type input "****"
type input "**********"
type input "****"
type input "***"
click at [282, 157] on input "****" at bounding box center [265, 173] width 51 height 12
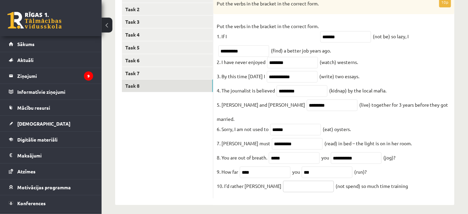
click at [296, 157] on input "text" at bounding box center [308, 187] width 51 height 12
click at [283, 157] on input "*********" at bounding box center [308, 187] width 51 height 12
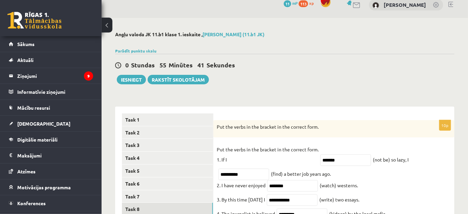
scroll to position [0, 0]
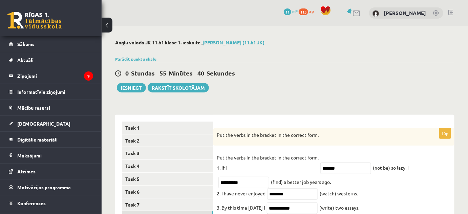
type input "**********"
click at [334, 97] on div "Angļu valoda JK 11.b1 [PERSON_NAME] 1. ieskaite , [PERSON_NAME] (11.b1 JK) Parā…" at bounding box center [285, 188] width 367 height 324
click at [133, 85] on button "Iesniegt" at bounding box center [131, 87] width 29 height 9
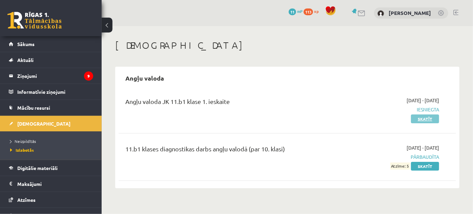
click at [426, 118] on link "Skatīt" at bounding box center [425, 119] width 28 height 9
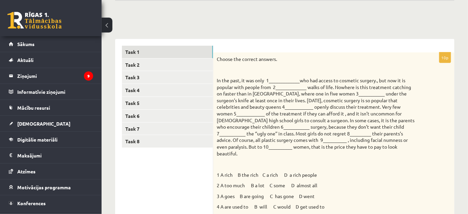
scroll to position [44, 0]
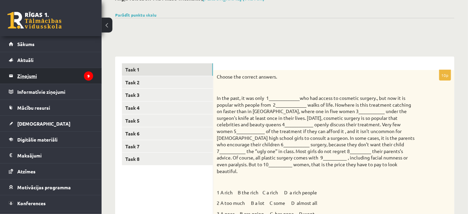
click at [66, 76] on legend "Ziņojumi 9" at bounding box center [55, 76] width 76 height 16
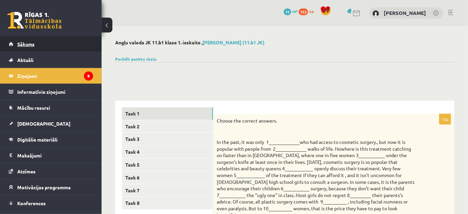
click at [47, 42] on link "Sākums" at bounding box center [51, 44] width 84 height 16
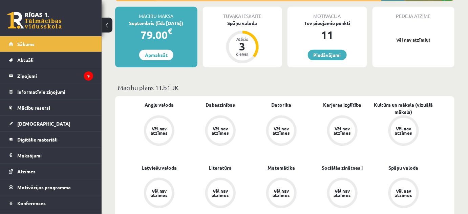
scroll to position [31, 0]
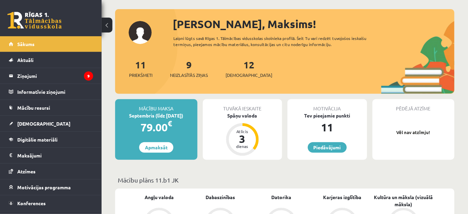
click at [194, 68] on div "9 Neizlasītās ziņas" at bounding box center [189, 68] width 38 height 21
click at [193, 71] on div "9 Neizlasītās ziņas" at bounding box center [189, 68] width 38 height 21
click at [192, 74] on span "Neizlasītās ziņas" at bounding box center [189, 75] width 38 height 7
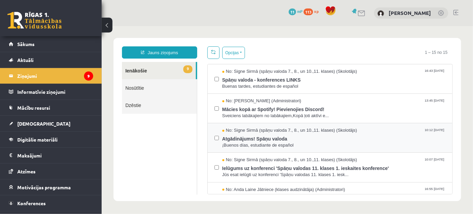
click at [216, 133] on label at bounding box center [216, 134] width 4 height 15
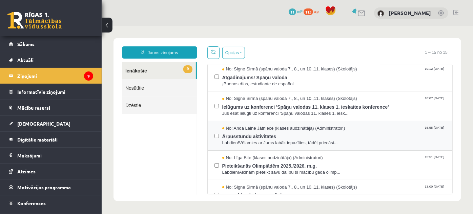
click at [213, 134] on div "No: Anda Laine Jātniece (klases audzinātāja) (Administratori) 16:55 10/09/2025 …" at bounding box center [329, 135] width 245 height 29
click at [214, 165] on div "No: Līga Bite (klases audzinātāja) (Administratori) 15:51 10/09/2025 Pieteikšan…" at bounding box center [329, 164] width 245 height 29
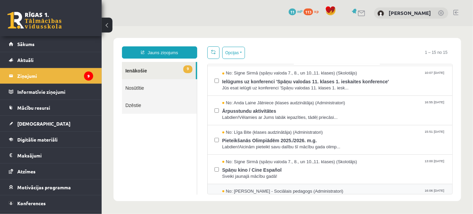
scroll to position [123, 0]
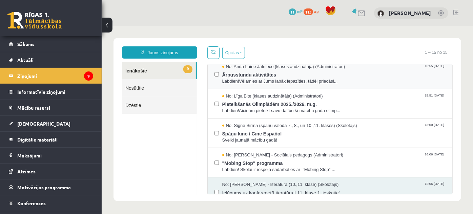
click at [287, 78] on span "Labdien!Vēlamies ar Jums labāk iepazīties, tādēļ priecāsi..." at bounding box center [334, 81] width 224 height 6
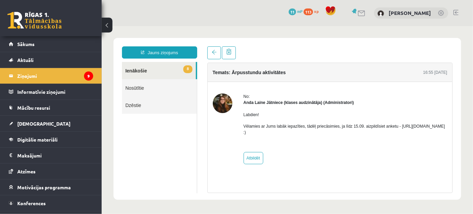
scroll to position [0, 0]
drag, startPoint x: 243, startPoint y: 132, endPoint x: 317, endPoint y: 132, distance: 73.9
click at [317, 132] on div "No: Anda Laine Jātniece (klases audzinātāja) (Administratori) Labdien! Vēlamies…" at bounding box center [330, 128] width 235 height 71
copy p "https://forms.gle/mVxkUEapGFxHM7hU7"
click at [415, 13] on link "[PERSON_NAME]" at bounding box center [410, 12] width 42 height 7
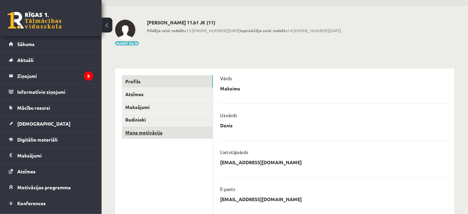
scroll to position [31, 0]
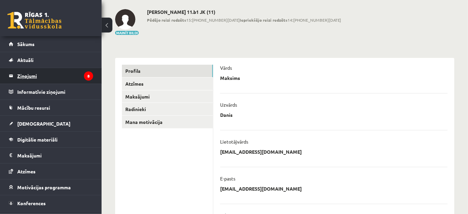
click at [63, 76] on legend "Ziņojumi 8" at bounding box center [55, 76] width 76 height 16
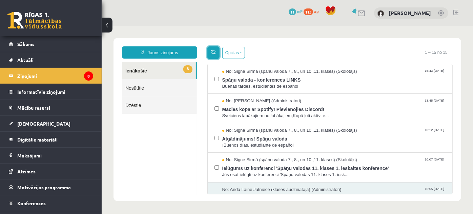
click at [216, 53] on link at bounding box center [213, 52] width 12 height 13
click at [217, 75] on label at bounding box center [216, 75] width 4 height 15
click at [218, 140] on label at bounding box center [216, 134] width 4 height 15
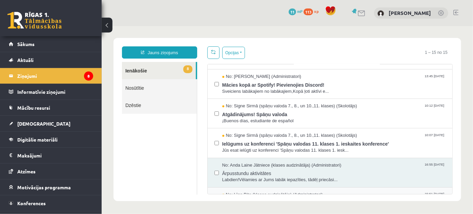
scroll to position [61, 0]
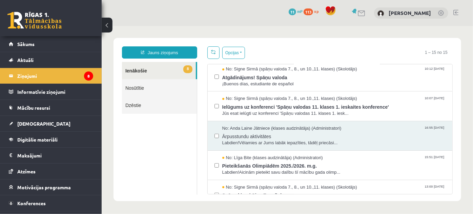
click at [219, 136] on div "No: [PERSON_NAME] Jātniece (klases audzinātāja) (Administratori) 16:55 [DATE] Ā…" at bounding box center [330, 135] width 232 height 21
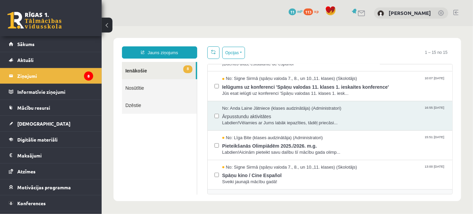
scroll to position [123, 0]
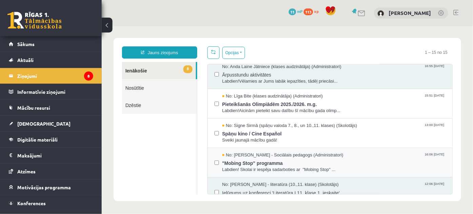
click at [218, 167] on div at bounding box center [216, 162] width 4 height 21
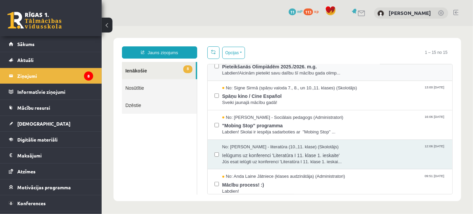
scroll to position [185, 0]
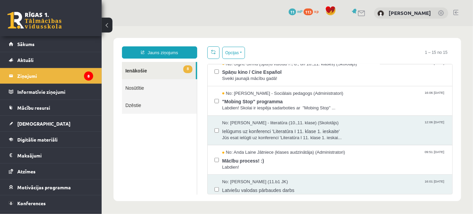
click at [217, 132] on div at bounding box center [216, 130] width 4 height 21
click at [218, 128] on div "No: [PERSON_NAME] - literatūra (10.,11. klase) (Skolotājs) 12:06 [DATE] Ielūgum…" at bounding box center [330, 130] width 232 height 21
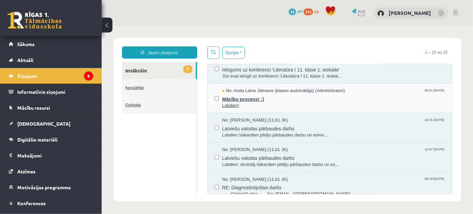
click at [232, 98] on span "Mācību process! :)" at bounding box center [334, 98] width 224 height 8
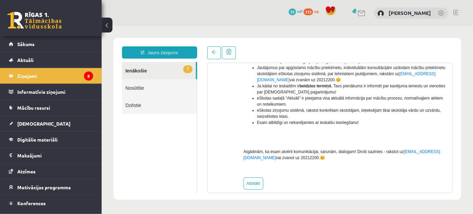
scroll to position [180, 0]
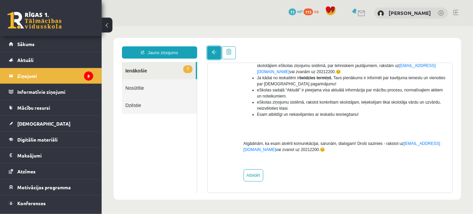
click at [216, 55] on link at bounding box center [214, 52] width 14 height 13
click at [217, 51] on link at bounding box center [214, 52] width 14 height 13
click at [168, 70] on link "7 Ienākošie" at bounding box center [159, 70] width 74 height 17
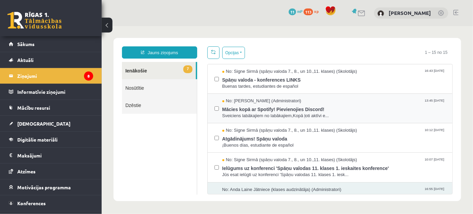
scroll to position [0, 0]
click at [220, 104] on div "No: [PERSON_NAME] (Administratori) 13:45 [DATE] Mācies kopā ar Spotify! Pievien…" at bounding box center [330, 108] width 232 height 21
click at [218, 108] on div "No: [PERSON_NAME] (Administratori) 13:45 [DATE] Mācies kopā ar Spotify! Pievien…" at bounding box center [330, 108] width 232 height 21
click at [217, 140] on label at bounding box center [216, 134] width 4 height 15
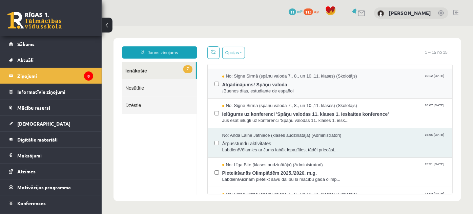
scroll to position [92, 0]
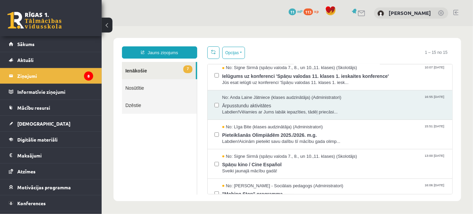
click at [219, 107] on div "No: [PERSON_NAME] Jātniece (klases audzinātāja) (Administratori) 16:55 [DATE] Ā…" at bounding box center [330, 104] width 232 height 21
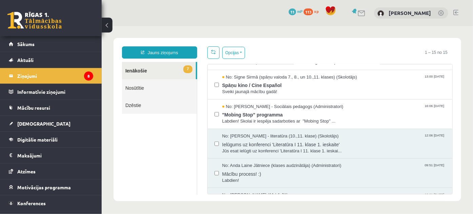
scroll to position [216, 0]
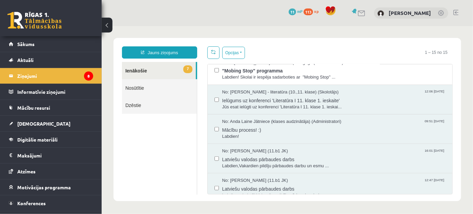
click at [214, 99] on div "No: Samanta Balode - literatūra (10.,11. klase) (Skolotājs) 12:06 08/09/2025 Ie…" at bounding box center [329, 99] width 245 height 29
click at [216, 96] on label at bounding box center [216, 96] width 4 height 15
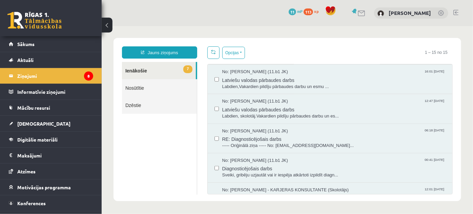
scroll to position [311, 0]
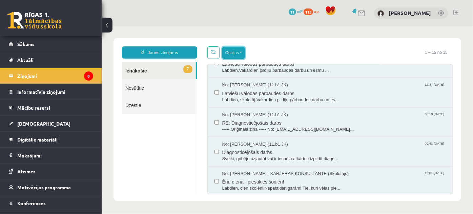
click at [233, 54] on button "Opcijas" at bounding box center [233, 52] width 23 height 12
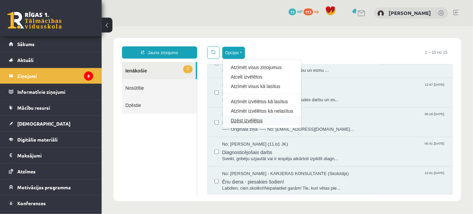
click at [259, 118] on link "Dzēst izvēlētos" at bounding box center [261, 120] width 62 height 7
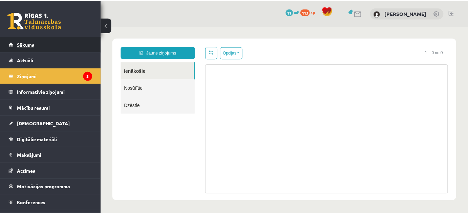
scroll to position [0, 0]
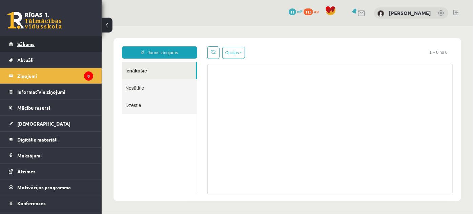
click at [49, 46] on link "Sākums" at bounding box center [51, 44] width 84 height 16
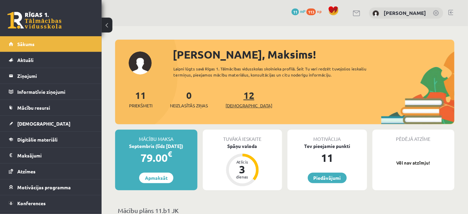
click at [239, 104] on span "[DEMOGRAPHIC_DATA]" at bounding box center [249, 105] width 47 height 7
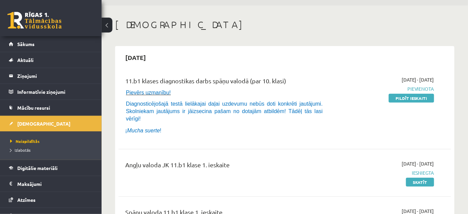
scroll to position [31, 0]
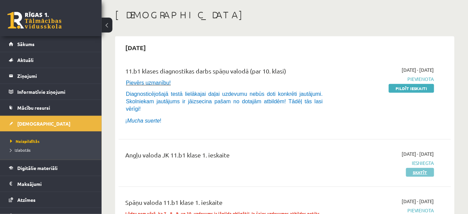
click at [418, 168] on link "Skatīt" at bounding box center [420, 172] width 28 height 9
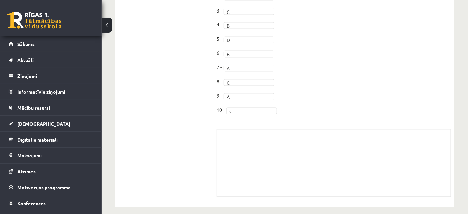
drag, startPoint x: 315, startPoint y: 148, endPoint x: 278, endPoint y: 143, distance: 36.6
click at [312, 148] on div "Skolotāja pielikums" at bounding box center [334, 163] width 235 height 68
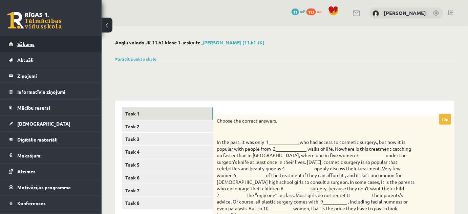
click at [25, 51] on link "Sākums" at bounding box center [51, 44] width 84 height 16
